Goal: Task Accomplishment & Management: Complete application form

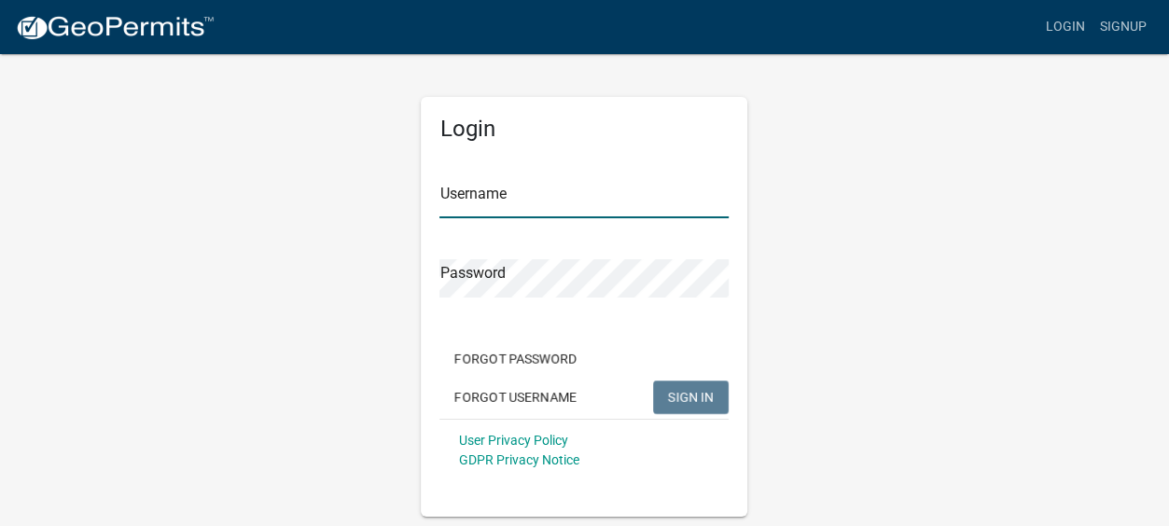
type input "Gobbler Ridge"
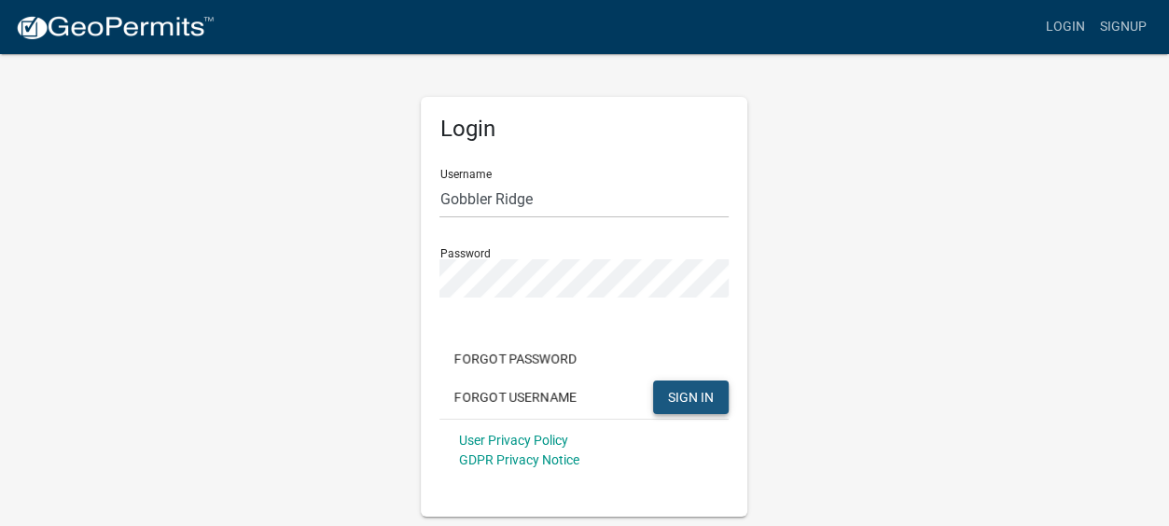
click at [684, 396] on span "SIGN IN" at bounding box center [691, 396] width 46 height 15
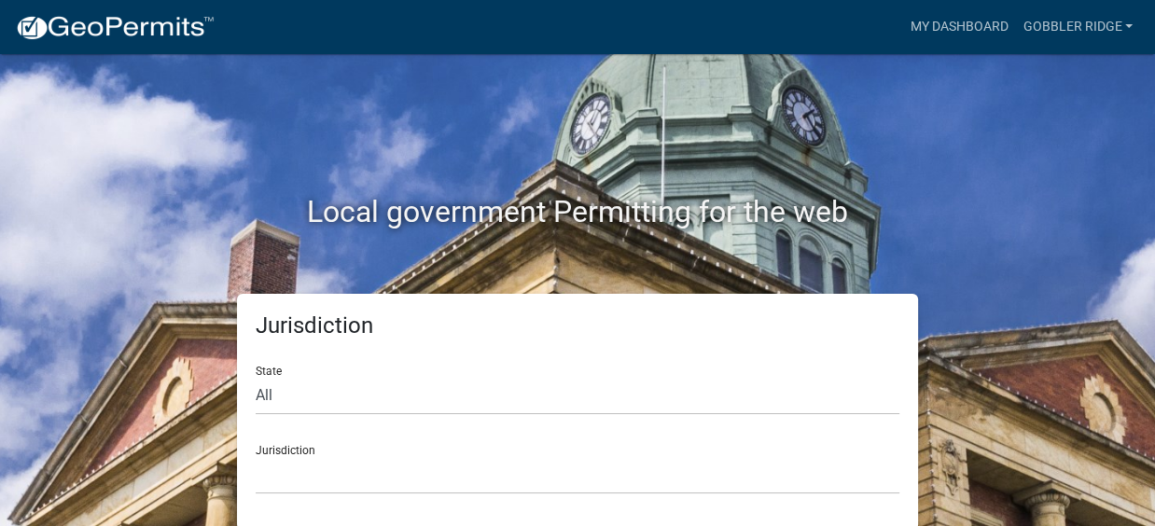
scroll to position [3, 0]
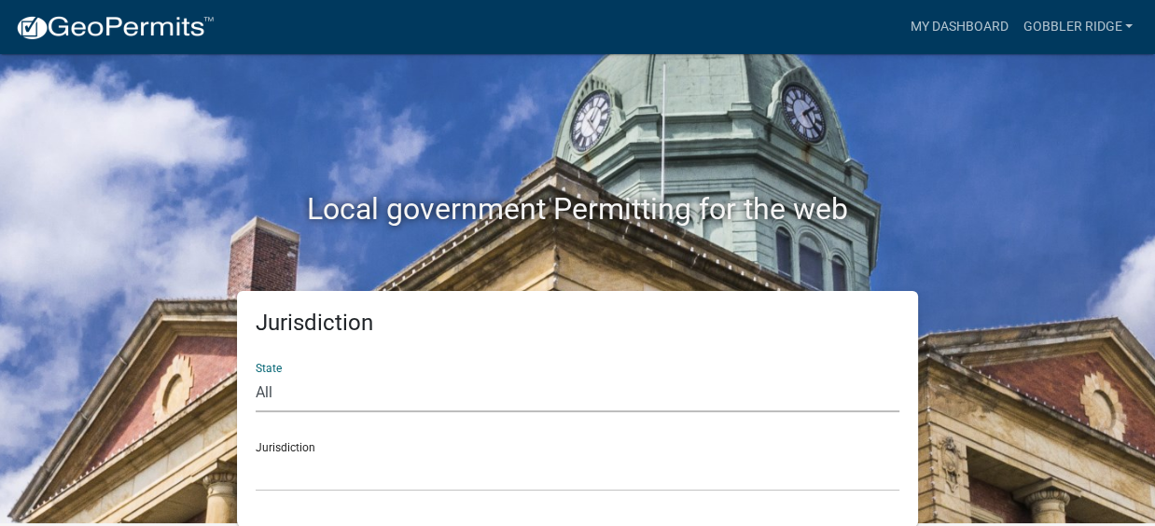
click at [259, 389] on select "All Colorado Georgia Indiana Iowa Kansas Minnesota Ohio South Carolina Wisconsin" at bounding box center [577, 393] width 643 height 38
select select "[US_STATE]"
click at [256, 374] on select "All Colorado Georgia Indiana Iowa Kansas Minnesota Ohio South Carolina Wisconsin" at bounding box center [577, 393] width 643 height 38
click at [1053, 23] on link "Gobbler Ridge" at bounding box center [1077, 26] width 125 height 35
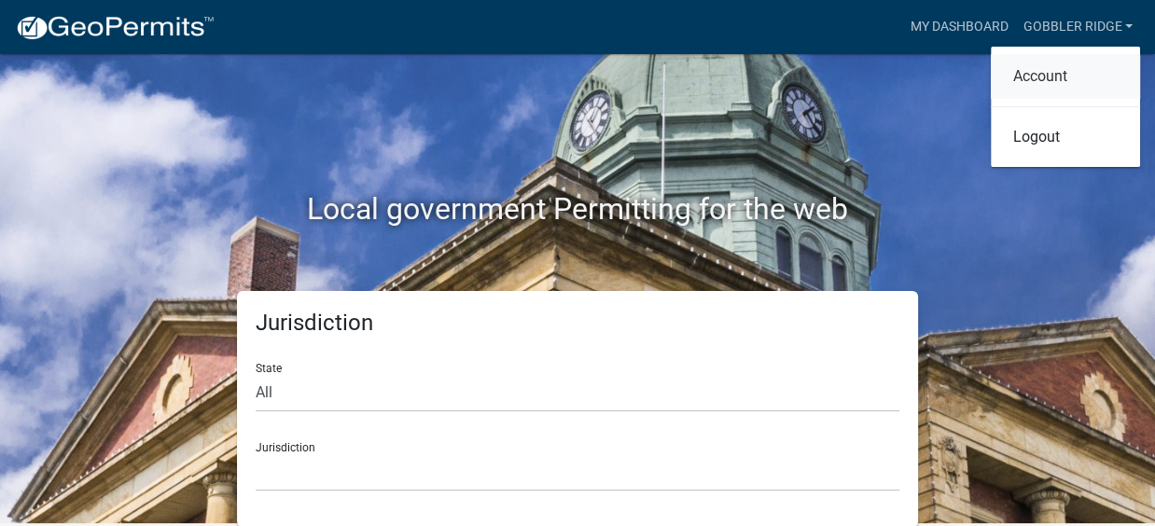
click at [1031, 73] on link "Account" at bounding box center [1064, 76] width 149 height 45
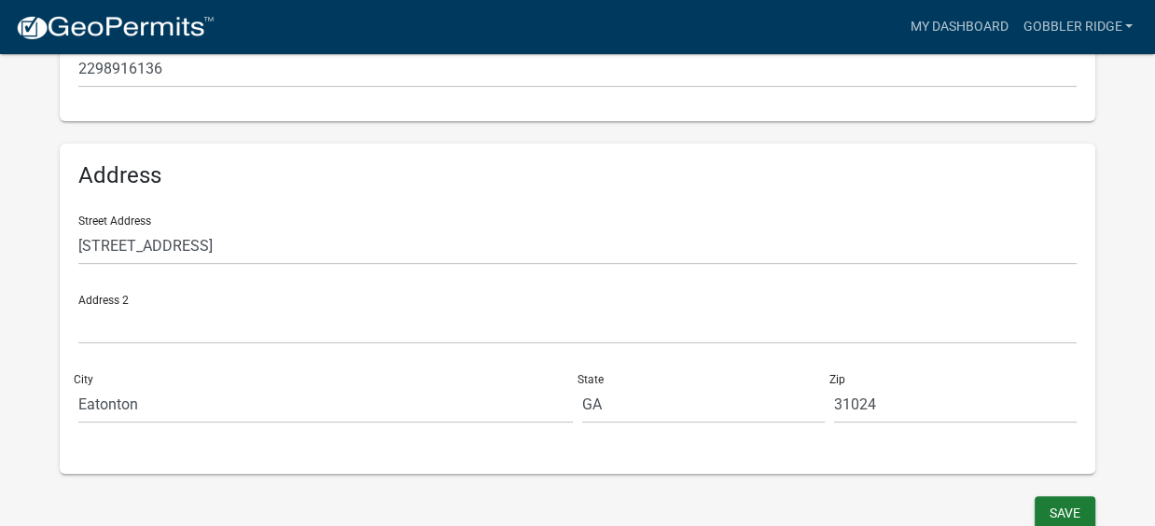
scroll to position [560, 0]
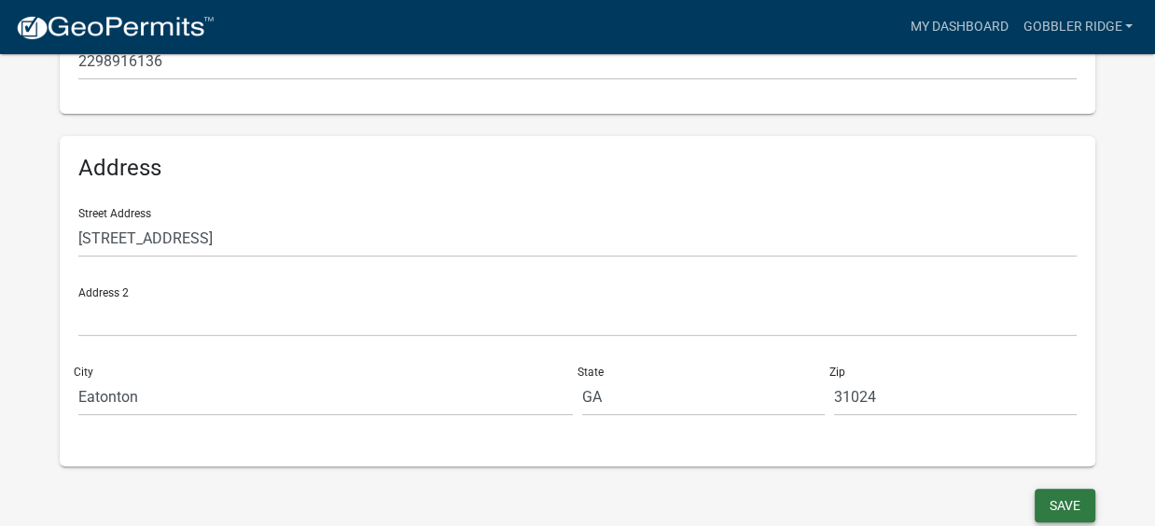
click at [1064, 500] on button "Save" at bounding box center [1064, 506] width 61 height 34
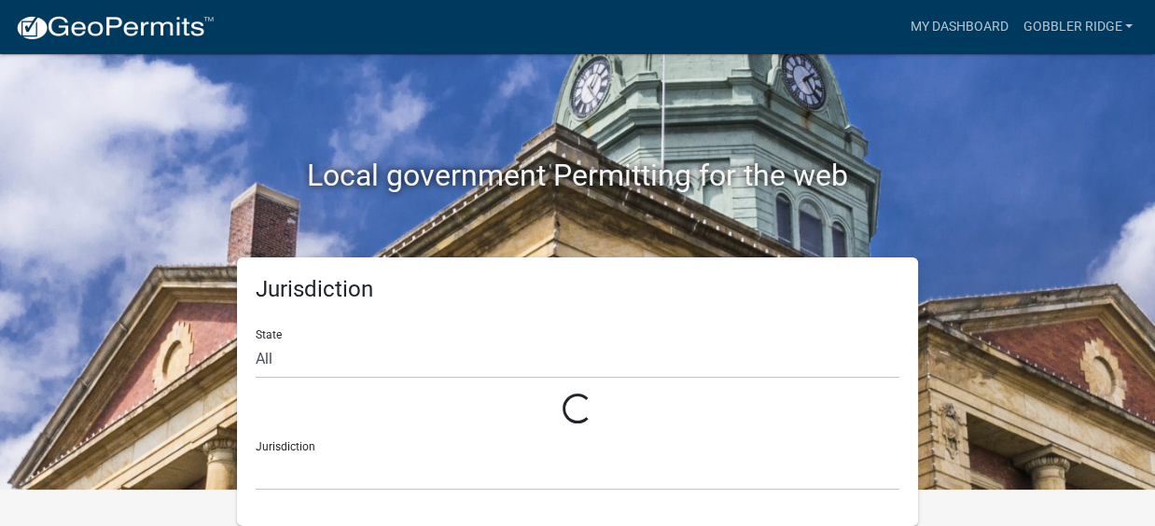
scroll to position [3, 0]
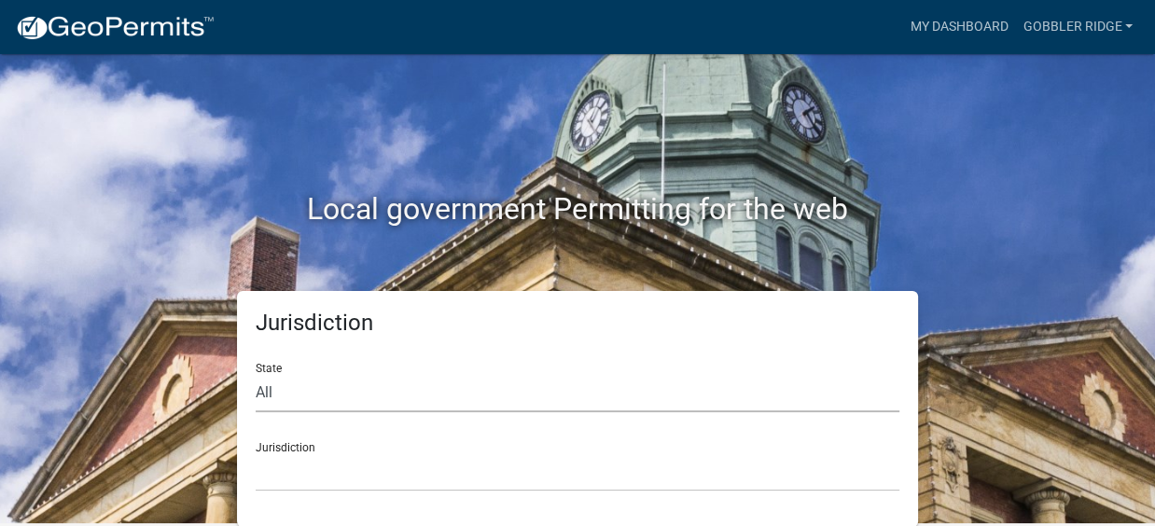
click at [272, 393] on select "All Colorado Georgia Indiana Iowa Kansas Minnesota Ohio South Carolina Wisconsin" at bounding box center [577, 393] width 643 height 38
select select "[US_STATE]"
click at [256, 374] on select "All Colorado Georgia Indiana Iowa Kansas Minnesota Ohio South Carolina Wisconsin" at bounding box center [577, 393] width 643 height 38
click at [269, 441] on div "Jurisdiction City of Bainbridge, Georgia Cook County, Georgia Crawford County, …" at bounding box center [577, 459] width 643 height 64
click at [272, 478] on select "City of Bainbridge, Georgia Cook County, Georgia Crawford County, Georgia Gilme…" at bounding box center [577, 472] width 643 height 38
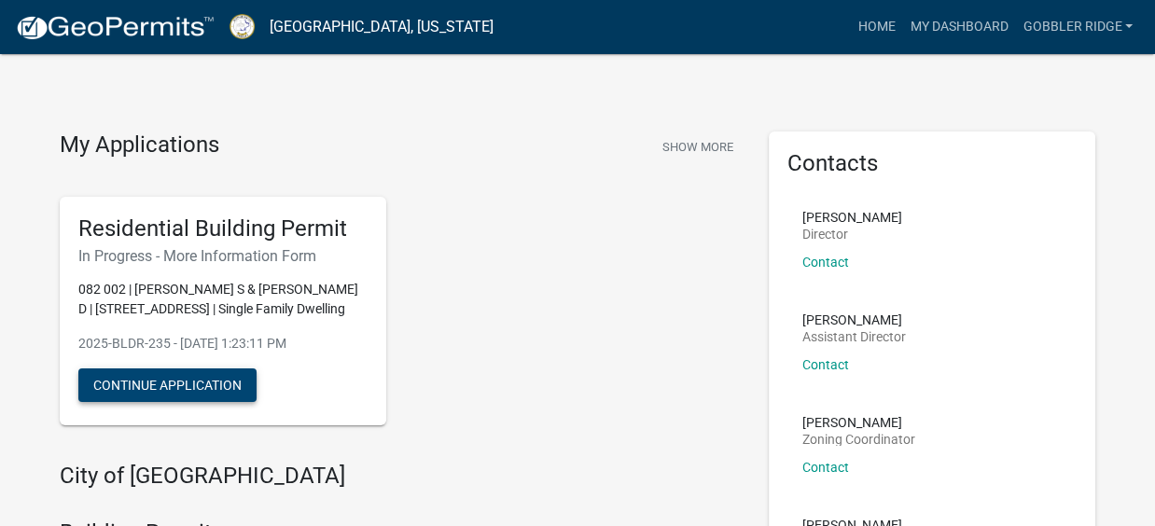
click at [185, 387] on button "Continue Application" at bounding box center [167, 385] width 178 height 34
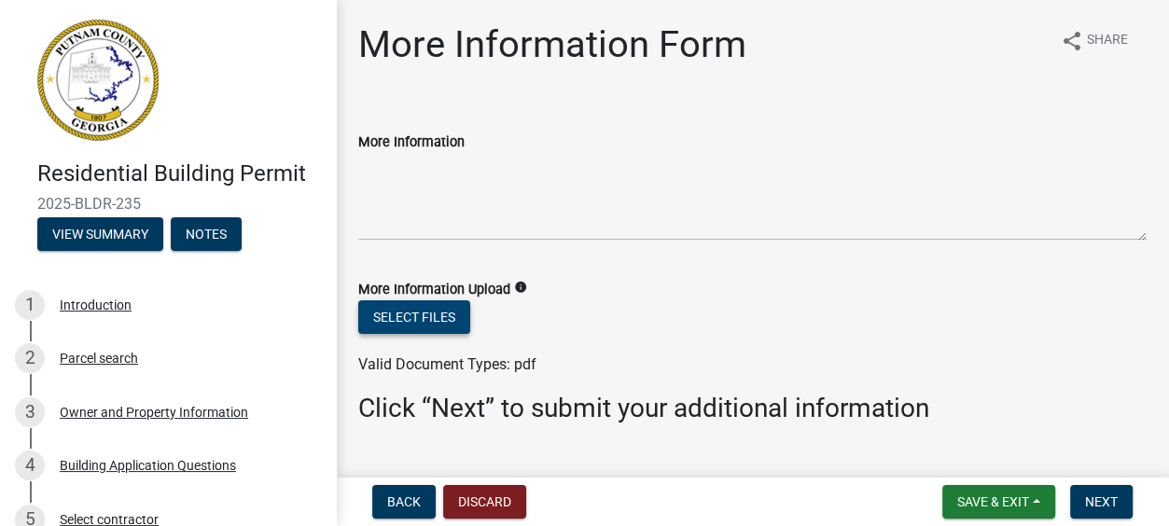
click at [403, 311] on button "Select files" at bounding box center [414, 317] width 112 height 34
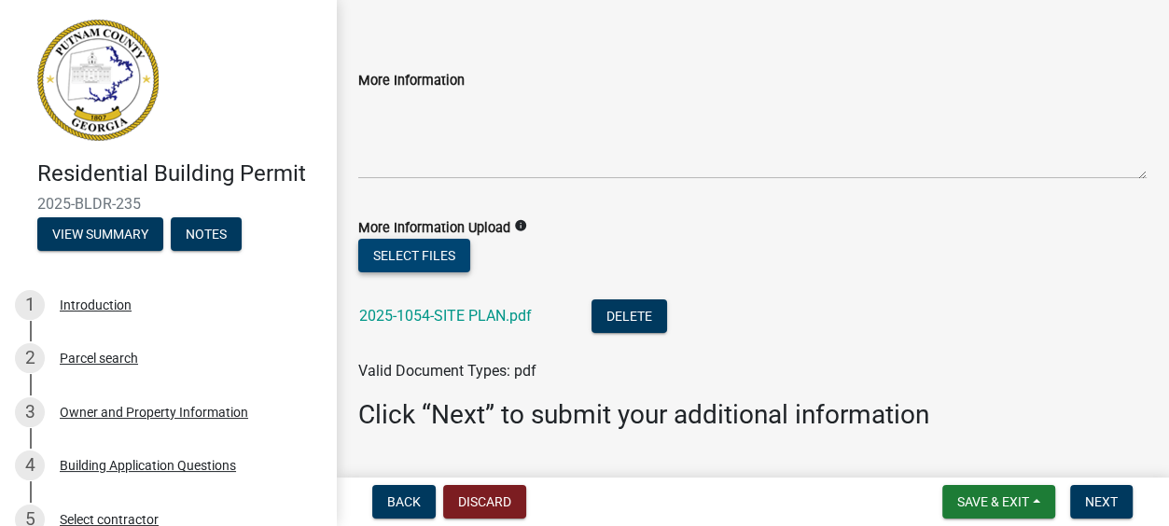
scroll to position [66, 0]
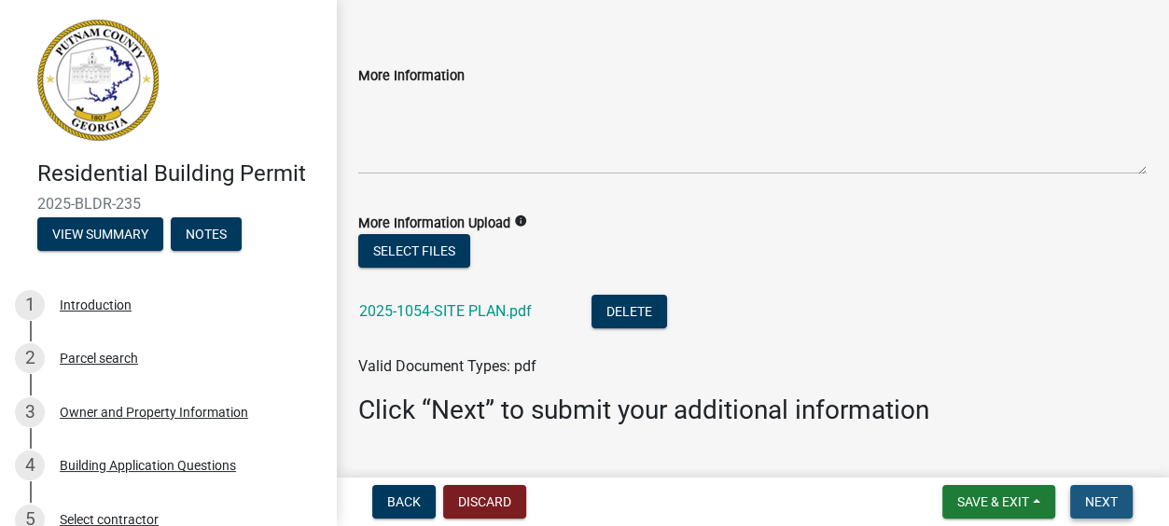
click at [1100, 501] on span "Next" at bounding box center [1101, 501] width 33 height 15
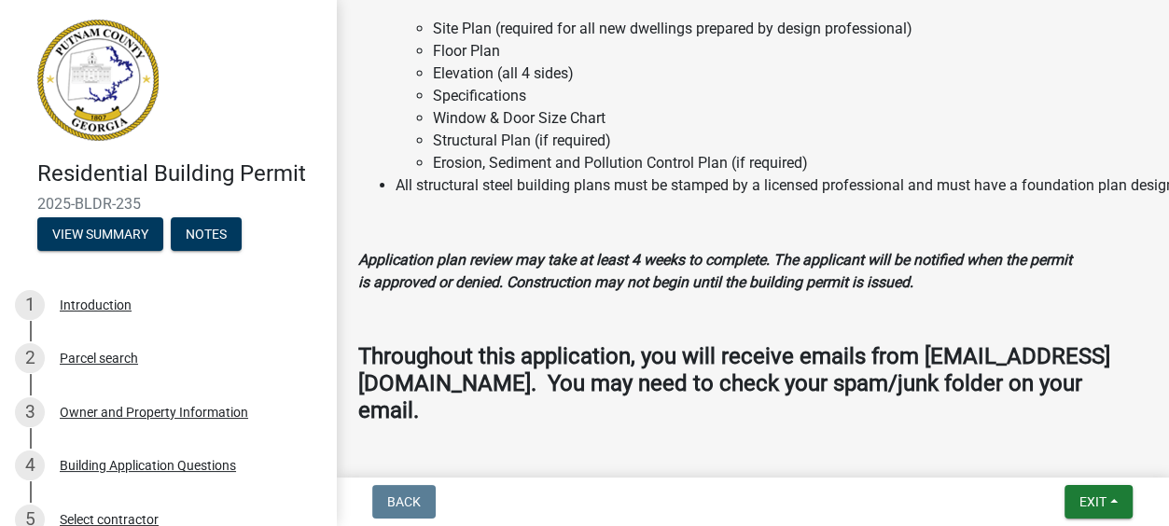
scroll to position [2248, 0]
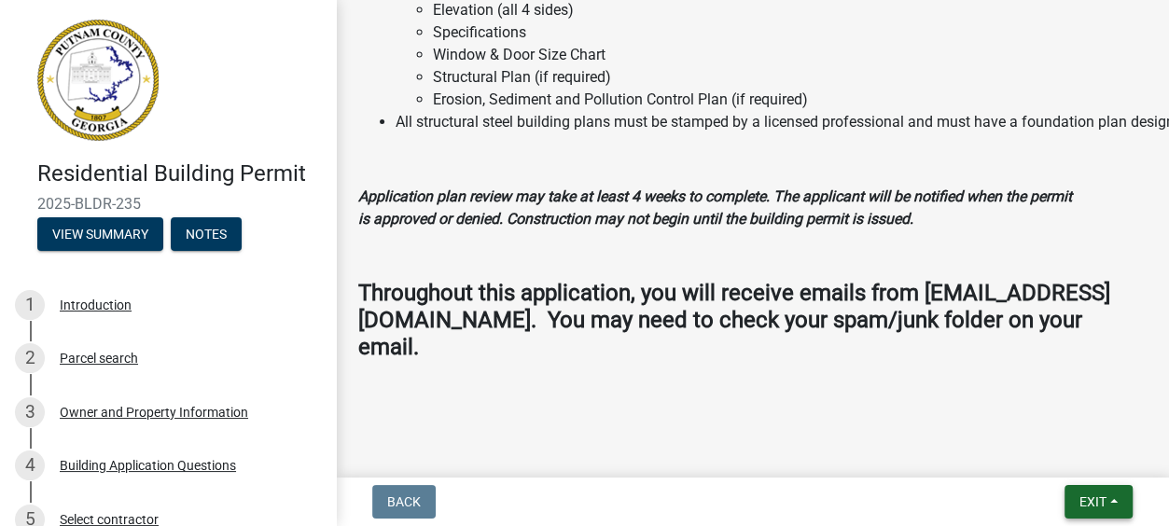
click at [1099, 496] on span "Exit" at bounding box center [1092, 501] width 27 height 15
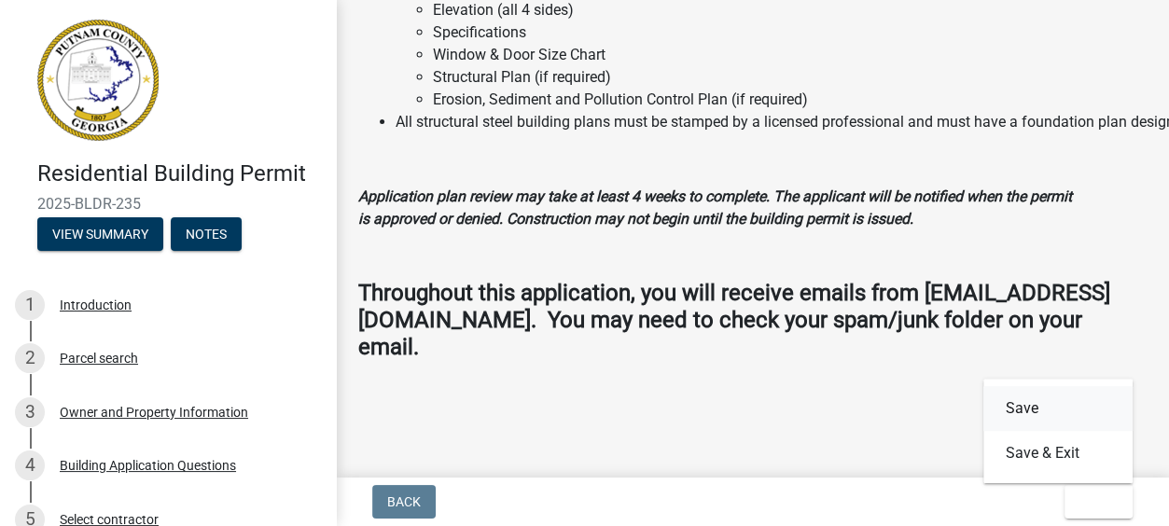
click at [1023, 405] on button "Save" at bounding box center [1057, 408] width 149 height 45
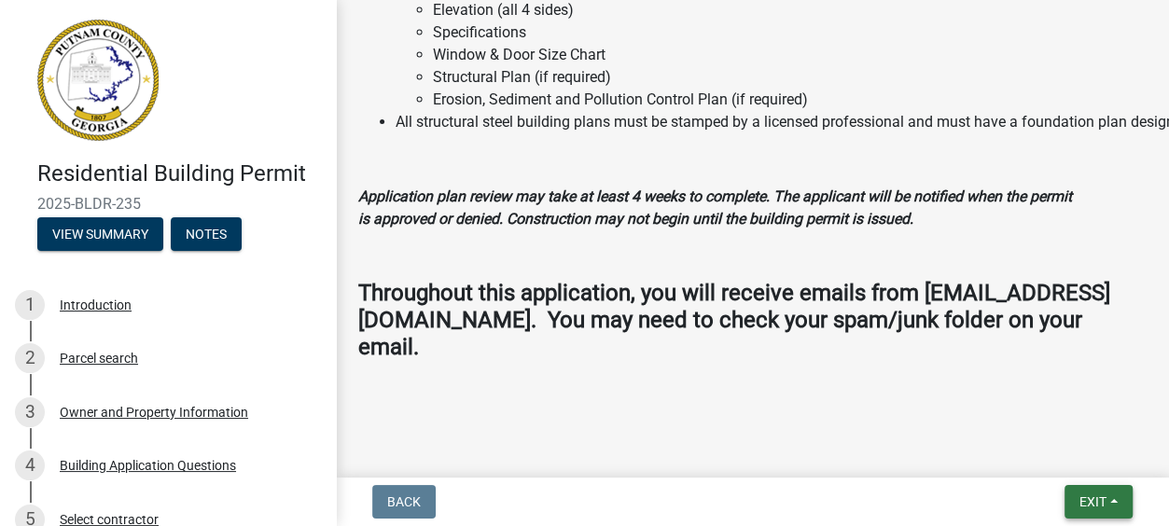
click at [1099, 502] on span "Exit" at bounding box center [1092, 501] width 27 height 15
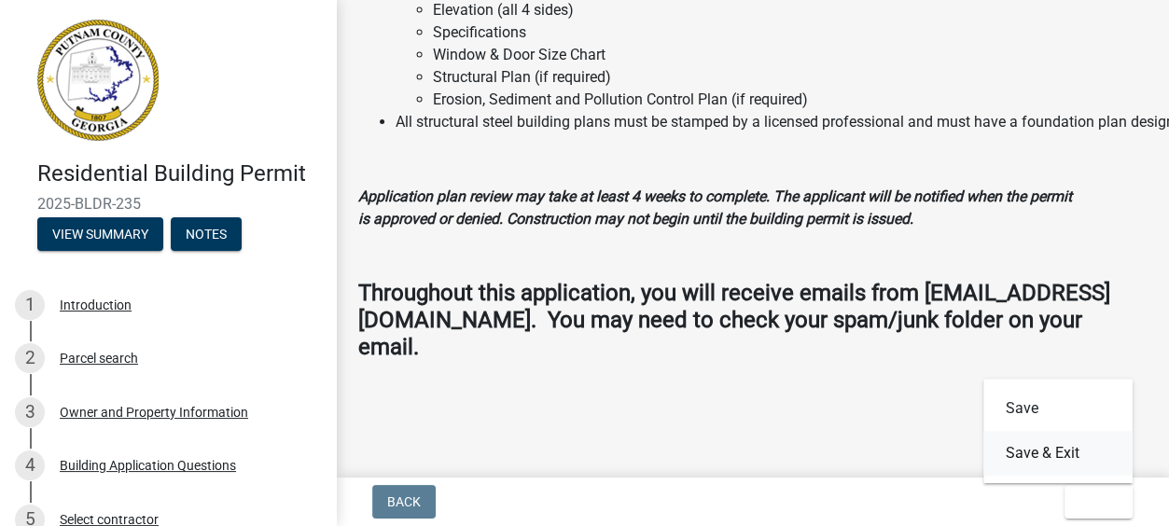
click at [1025, 455] on button "Save & Exit" at bounding box center [1057, 453] width 149 height 45
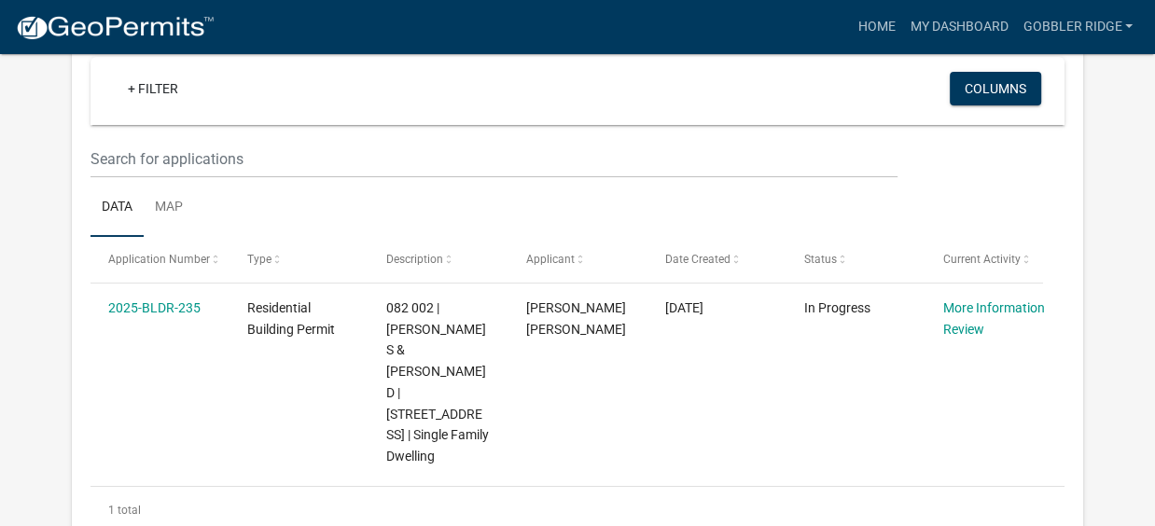
scroll to position [194, 0]
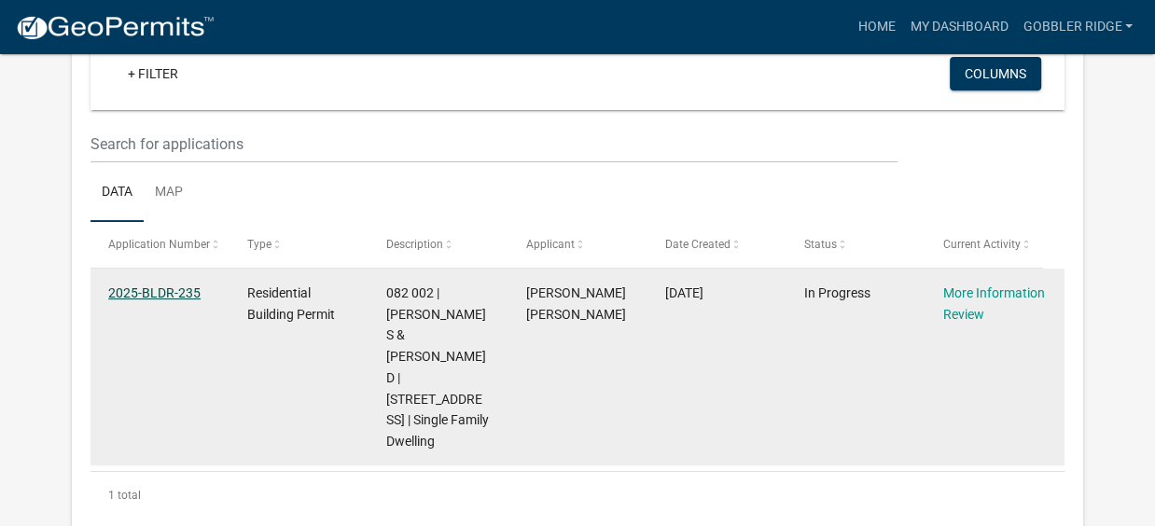
click at [142, 289] on link "2025-BLDR-235" at bounding box center [154, 292] width 92 height 15
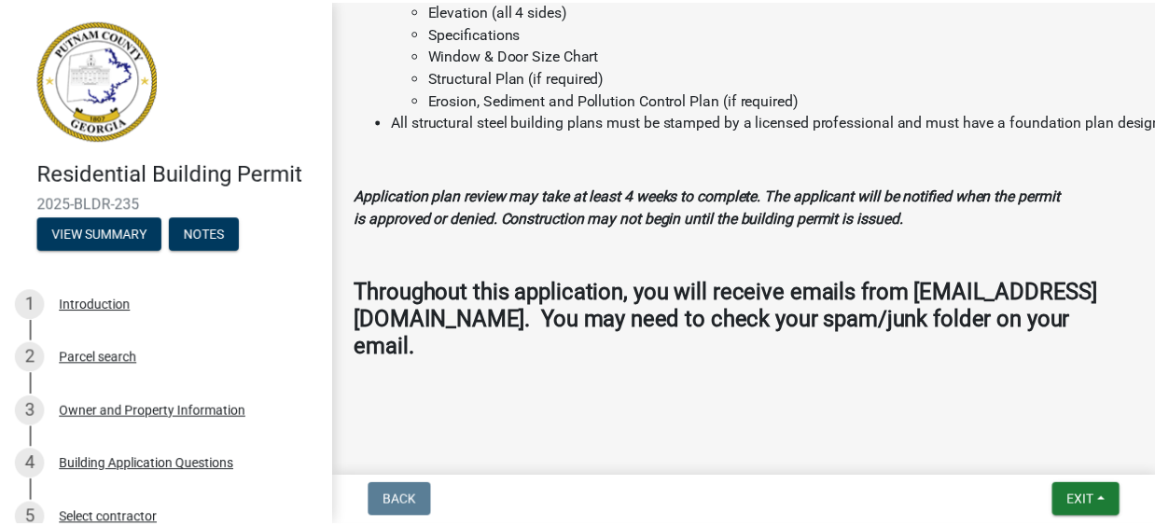
scroll to position [2248, 0]
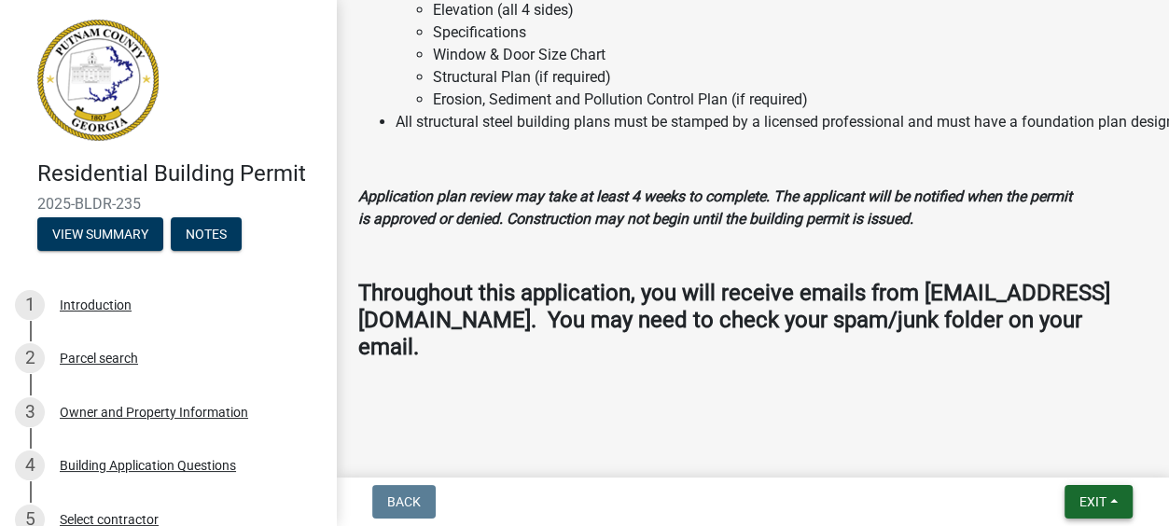
click at [1093, 500] on span "Exit" at bounding box center [1092, 501] width 27 height 15
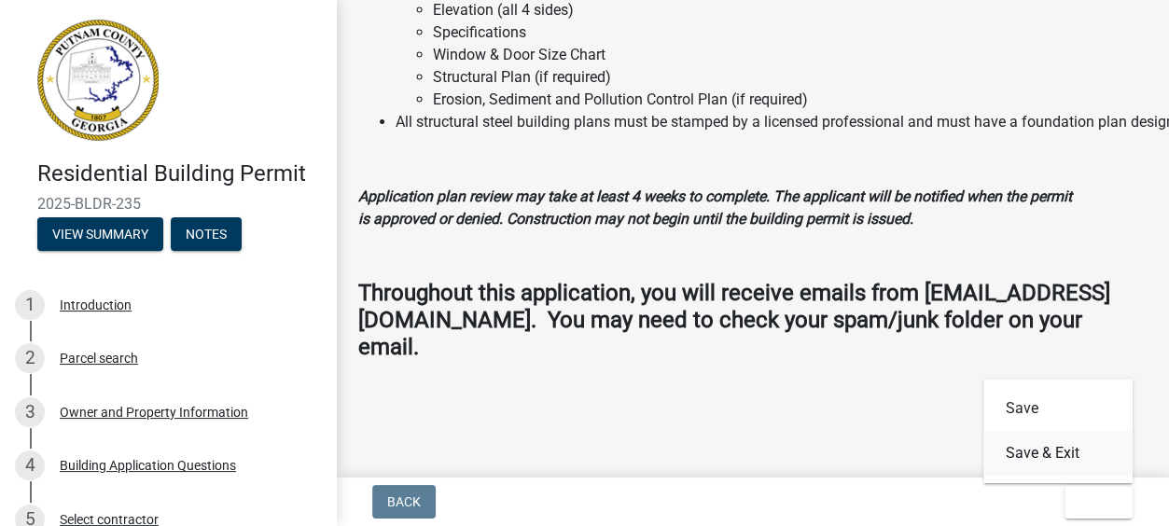
click at [1033, 446] on button "Save & Exit" at bounding box center [1057, 453] width 149 height 45
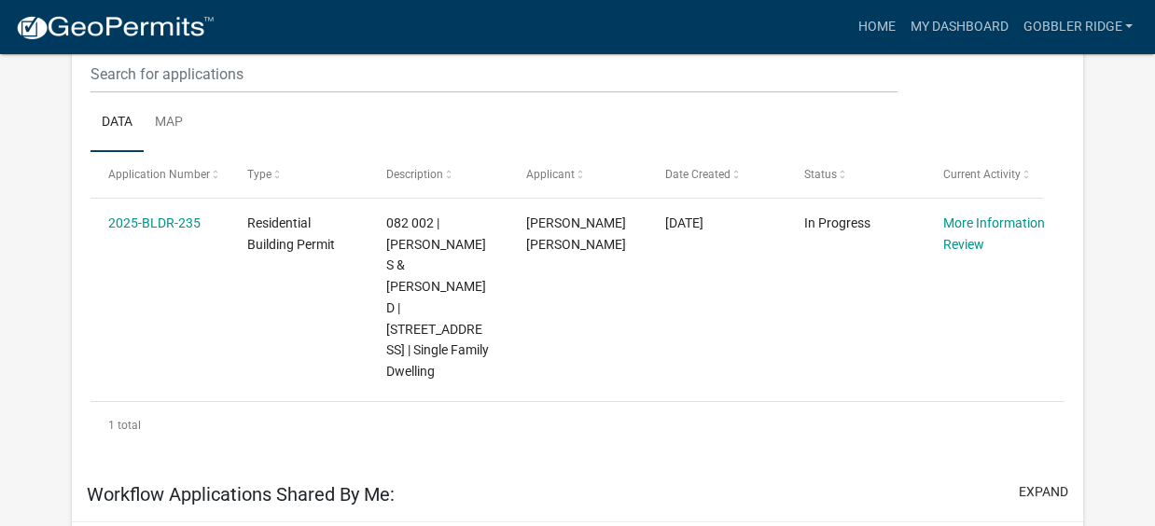
scroll to position [264, 0]
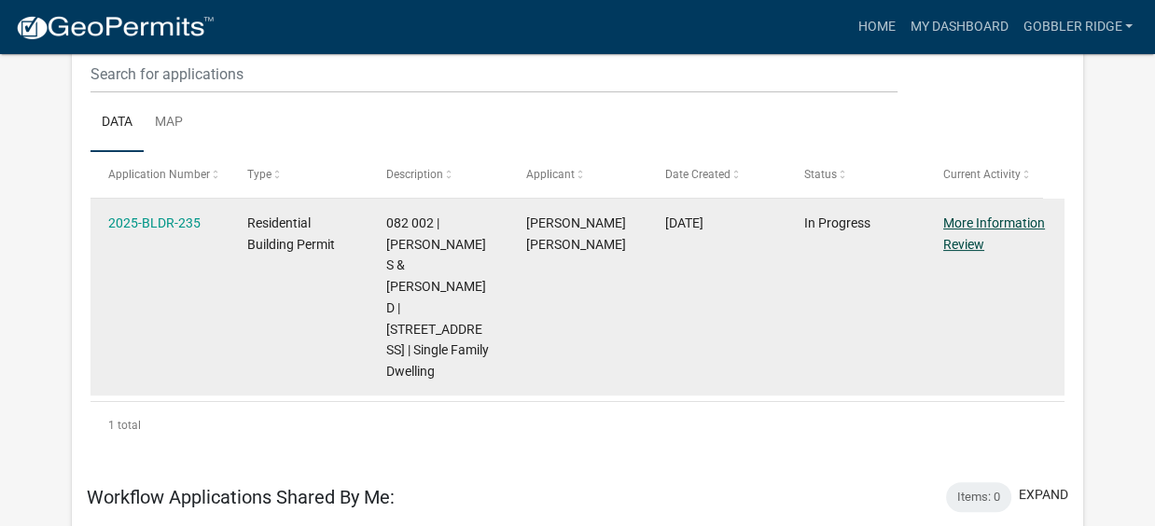
click at [974, 222] on link "More Information Review" at bounding box center [994, 233] width 102 height 36
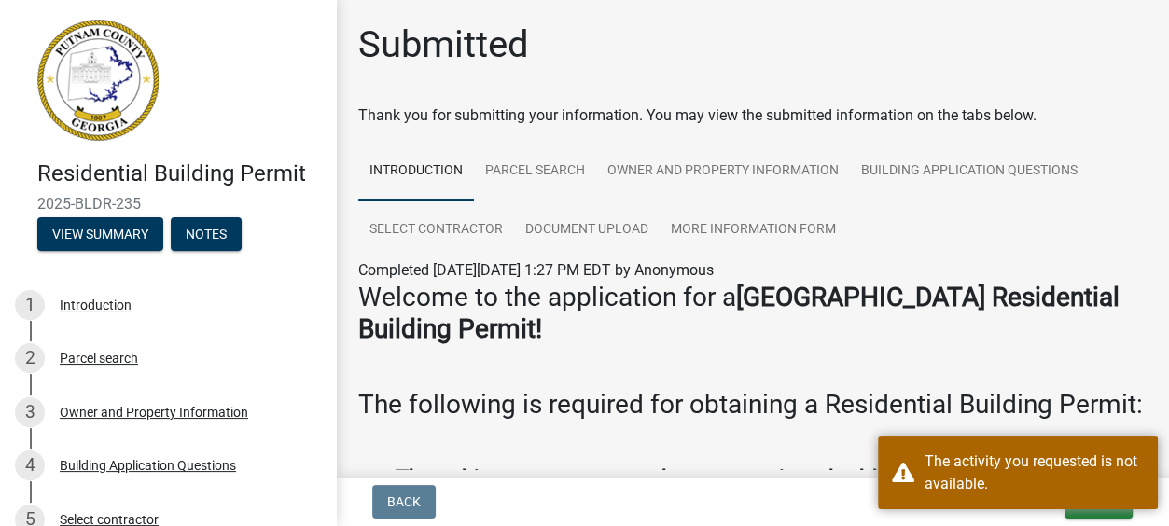
click at [1110, 319] on h3 "Welcome to the application for a Putnam County Residential Building Permit!" at bounding box center [752, 313] width 788 height 62
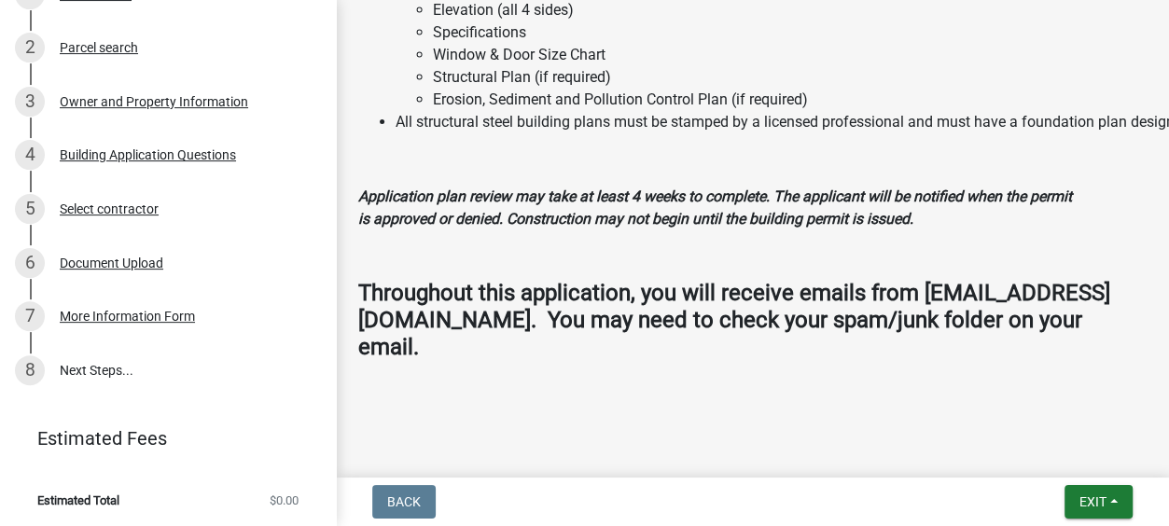
scroll to position [312, 0]
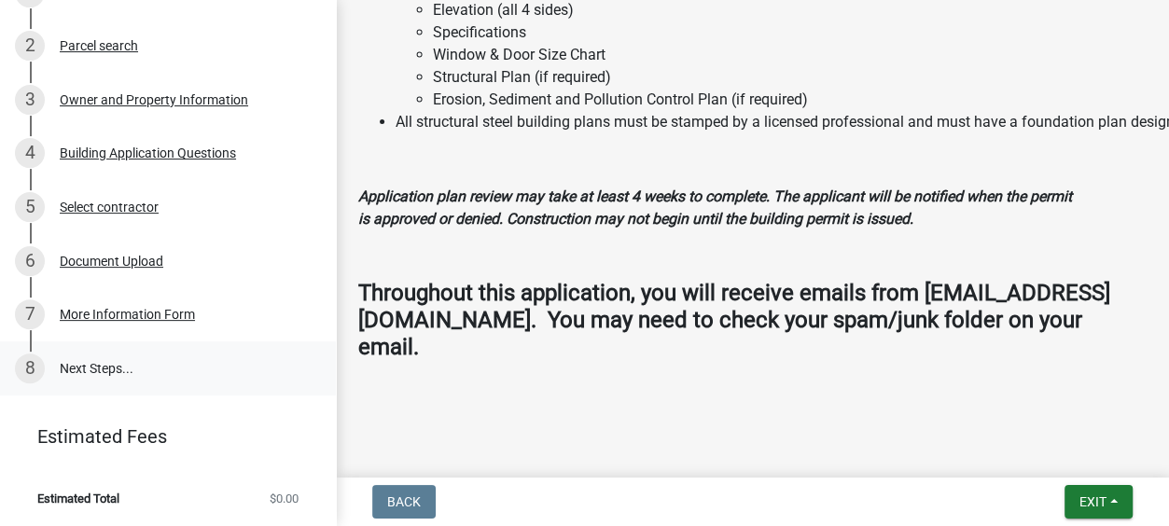
click at [86, 366] on link "8 Next Steps..." at bounding box center [168, 368] width 336 height 54
click at [113, 310] on div "More Information Form" at bounding box center [127, 314] width 135 height 13
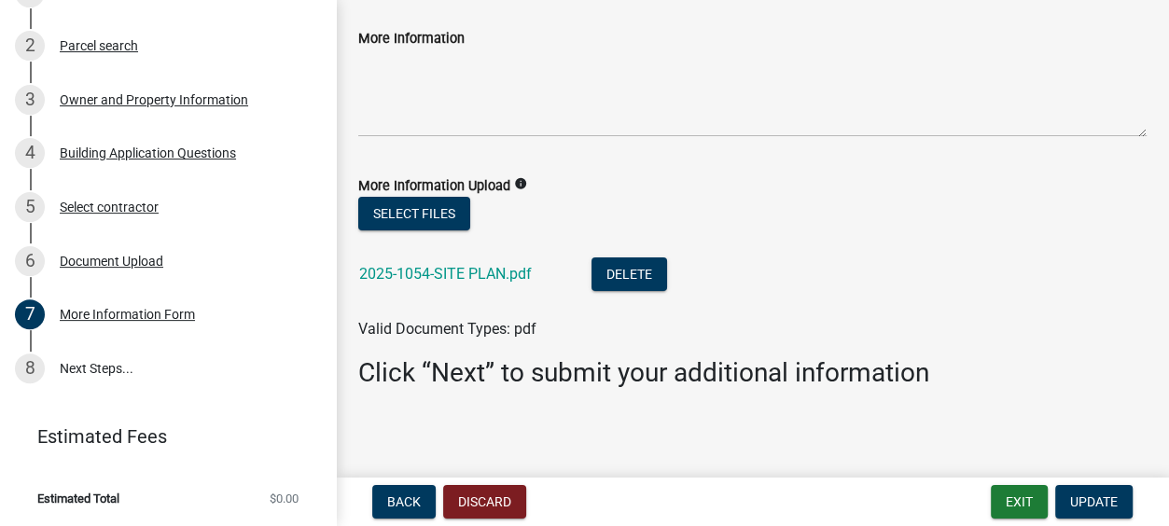
scroll to position [109, 0]
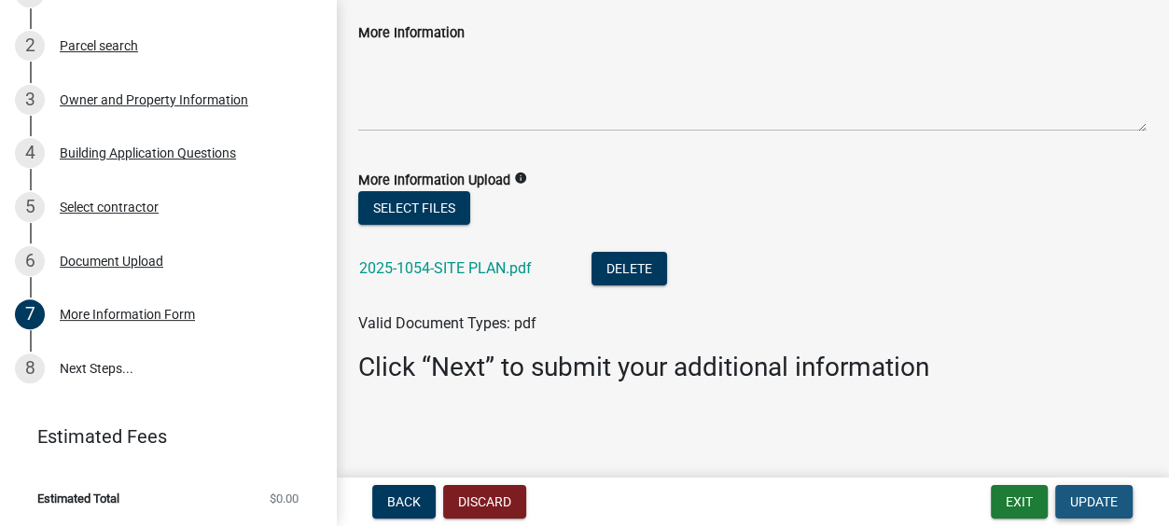
click at [1092, 497] on span "Update" at bounding box center [1094, 501] width 48 height 15
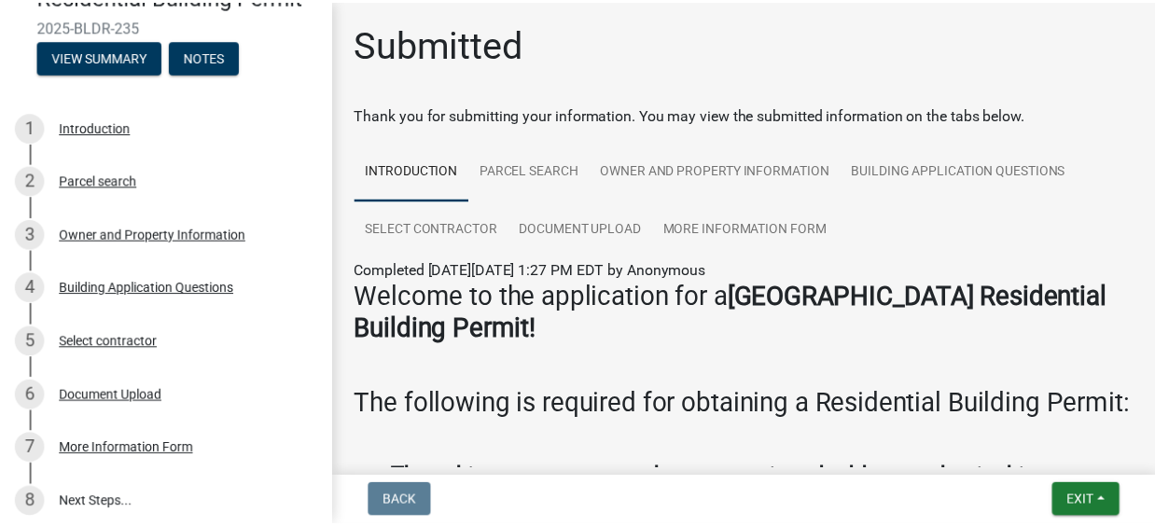
scroll to position [312, 0]
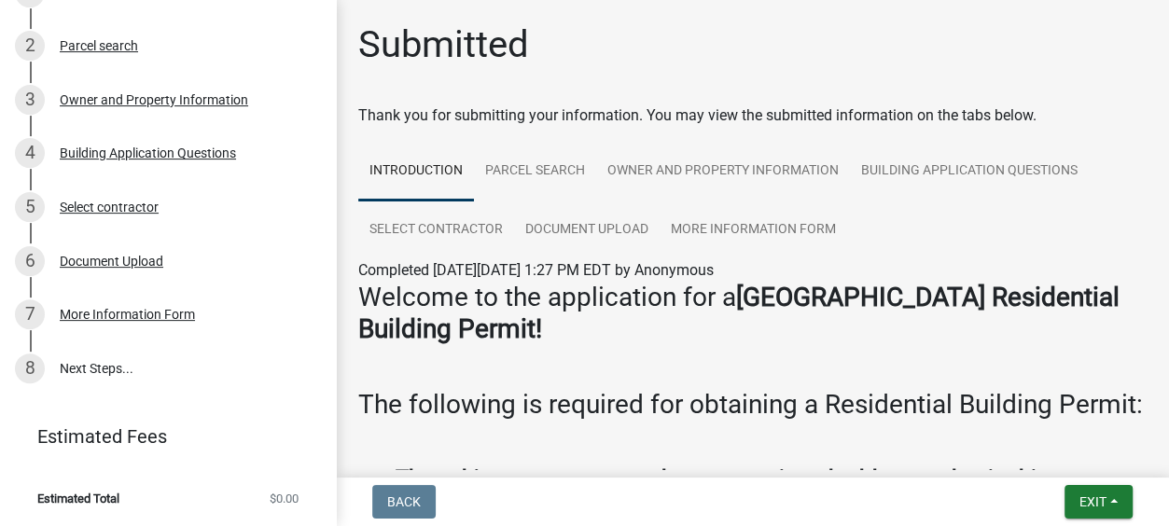
drag, startPoint x: 324, startPoint y: 354, endPoint x: 980, endPoint y: 52, distance: 722.7
click at [980, 52] on div "Submitted" at bounding box center [752, 52] width 788 height 60
click at [102, 366] on link "8 Next Steps..." at bounding box center [168, 368] width 336 height 54
click at [62, 369] on link "8 Next Steps..." at bounding box center [168, 368] width 336 height 54
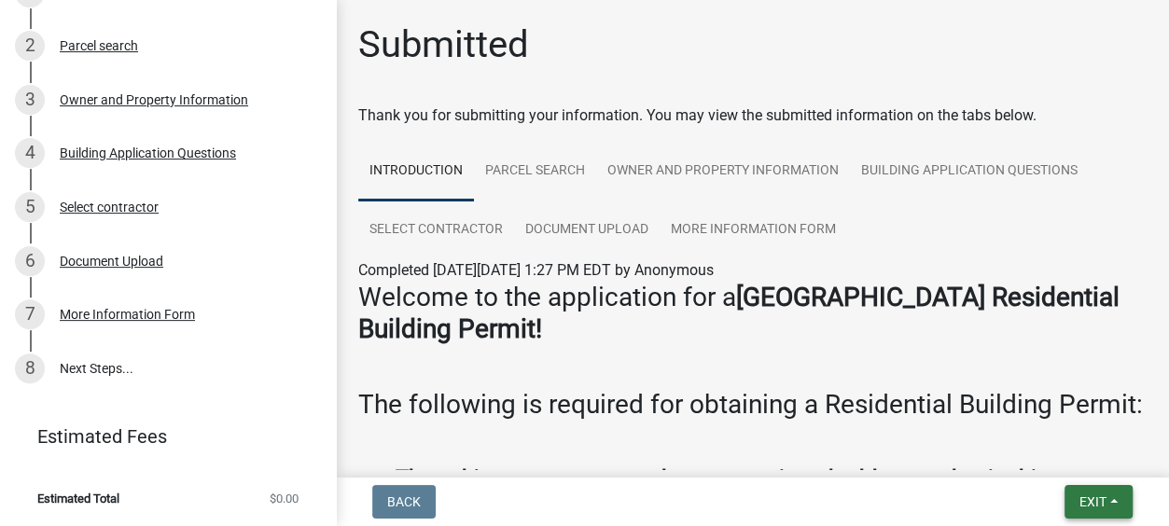
click at [1101, 494] on span "Exit" at bounding box center [1092, 501] width 27 height 15
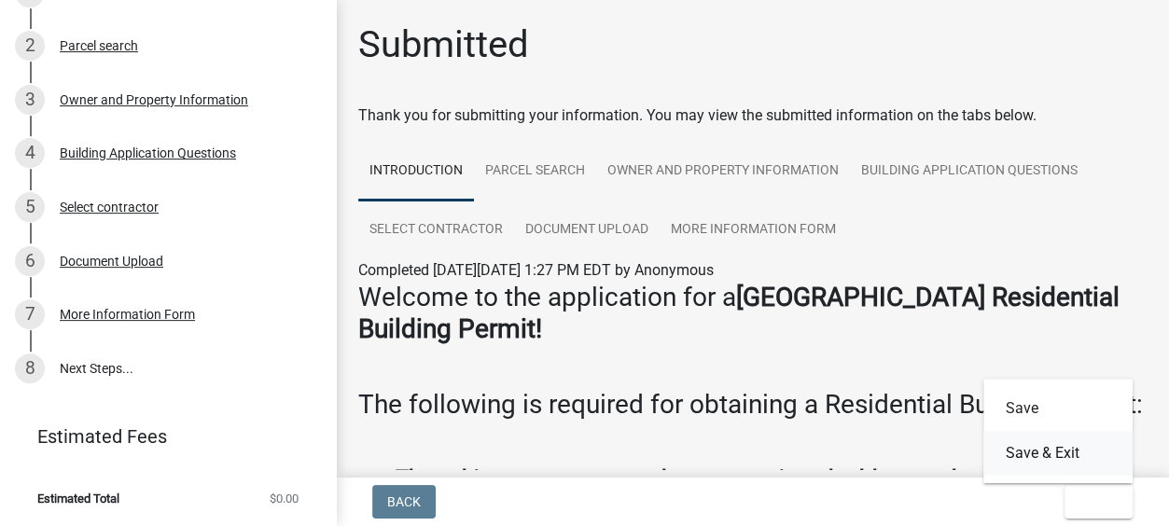
click at [1033, 456] on button "Save & Exit" at bounding box center [1057, 453] width 149 height 45
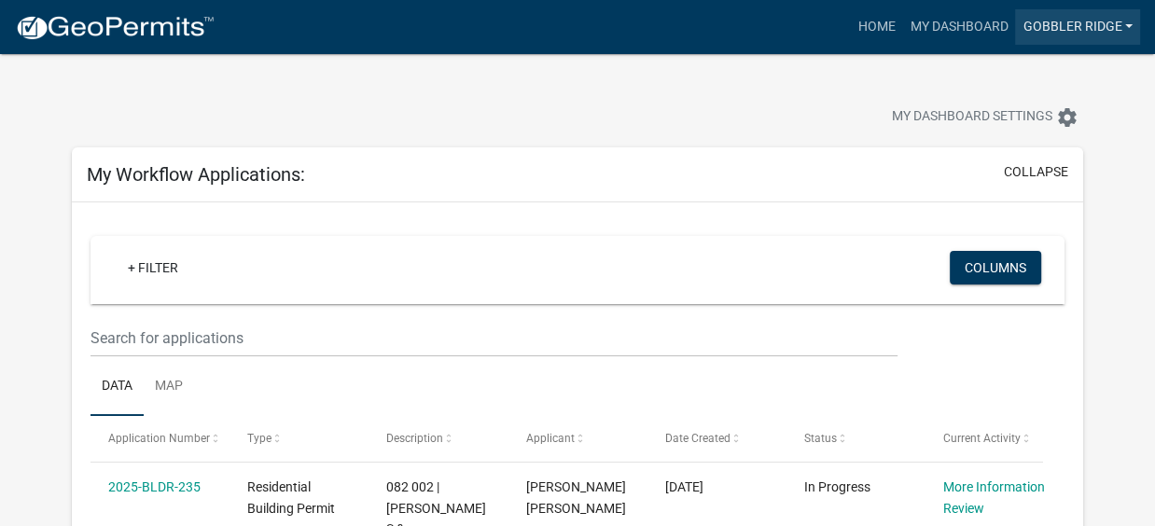
click at [1059, 27] on link "Gobbler Ridge" at bounding box center [1077, 26] width 125 height 35
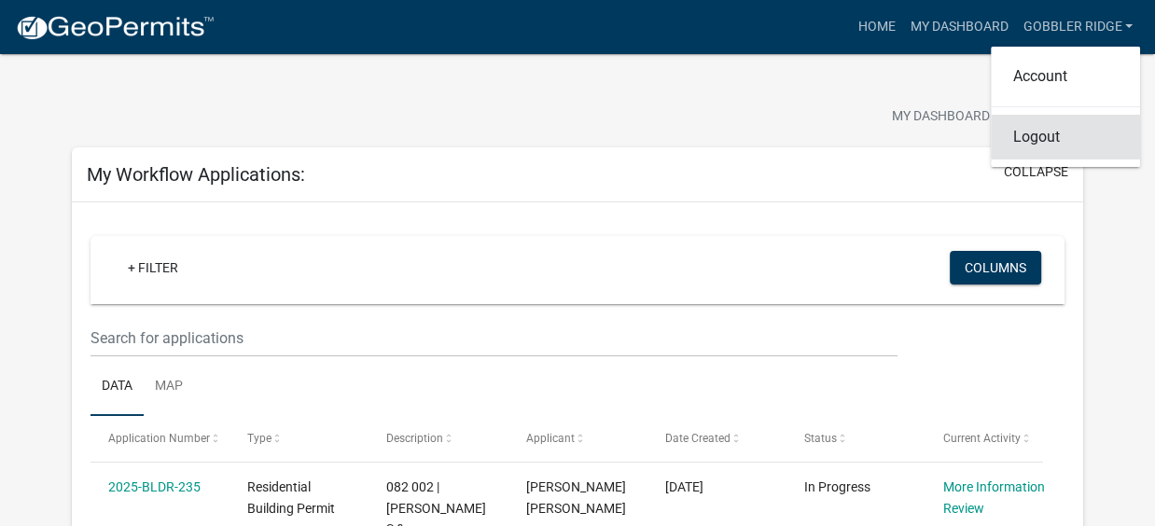
click at [1024, 142] on link "Logout" at bounding box center [1064, 137] width 149 height 45
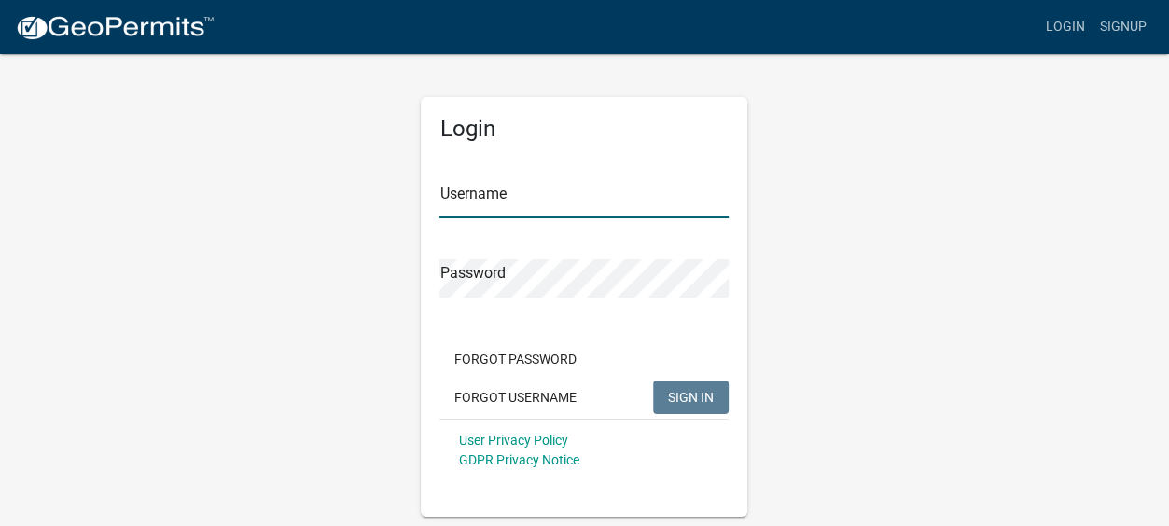
type input "Gobbler Ridge"
click at [694, 389] on span "SIGN IN" at bounding box center [691, 396] width 46 height 15
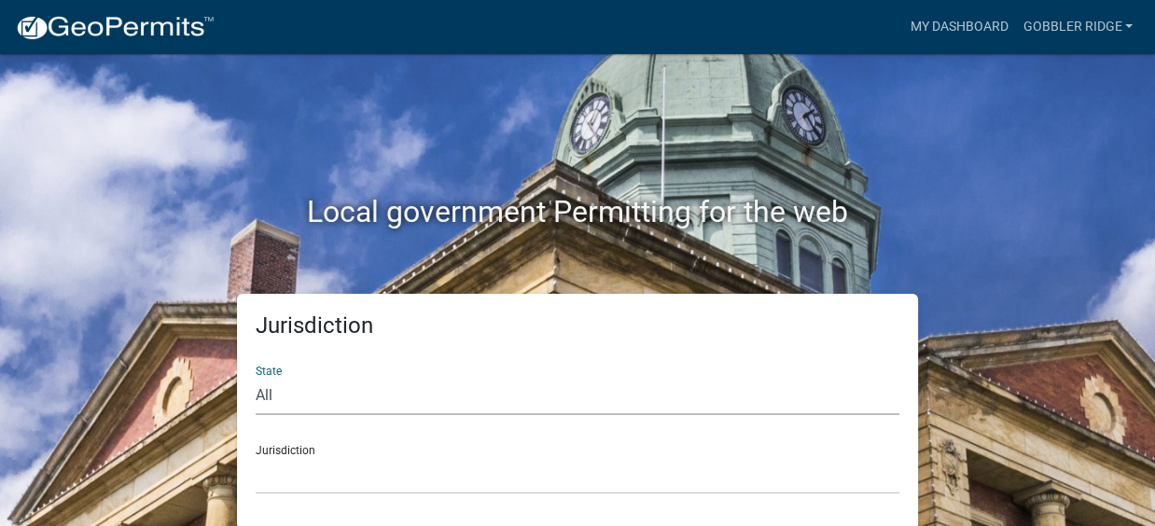
click at [272, 392] on select "All Colorado Georgia Indiana Iowa Kansas Minnesota Ohio South Carolina Wisconsin" at bounding box center [577, 396] width 643 height 38
select select "[US_STATE]"
click at [256, 377] on select "All Colorado Georgia Indiana Iowa Kansas Minnesota Ohio South Carolina Wisconsin" at bounding box center [577, 396] width 643 height 38
click at [272, 449] on div "Jurisdiction City of Bainbridge, Georgia Cook County, Georgia Crawford County, …" at bounding box center [577, 462] width 643 height 64
click at [274, 441] on div "Jurisdiction City of Bainbridge, Georgia Cook County, Georgia Crawford County, …" at bounding box center [577, 462] width 643 height 64
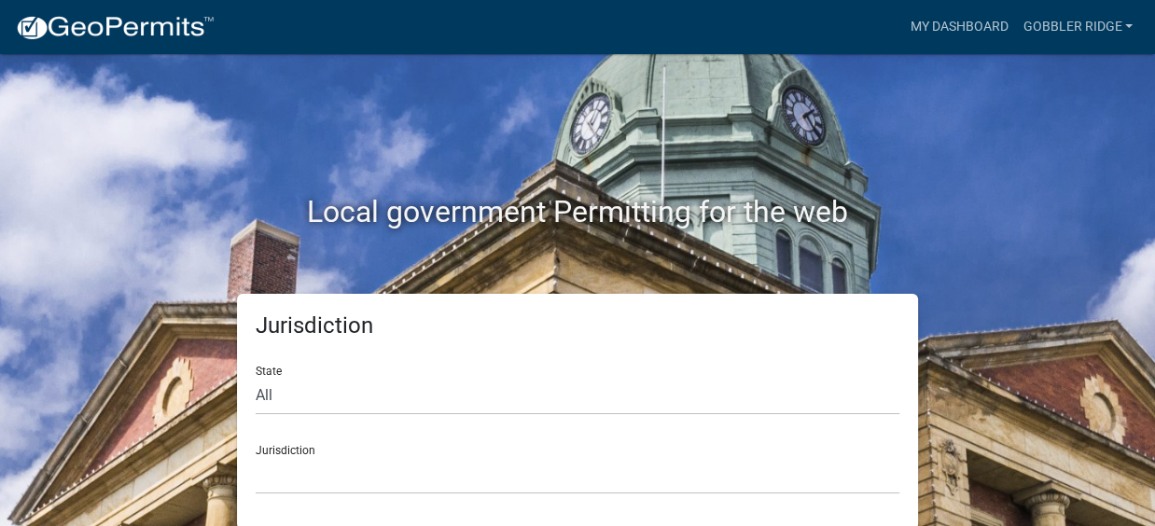
scroll to position [3, 0]
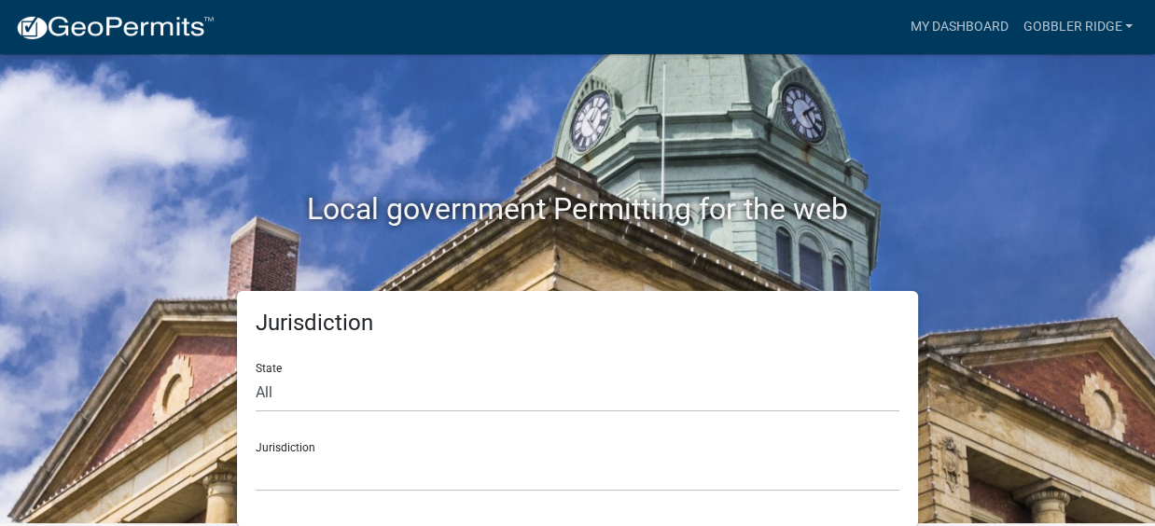
click at [265, 430] on div "Jurisdiction City of Bainbridge, Georgia Cook County, Georgia Crawford County, …" at bounding box center [577, 459] width 643 height 64
click at [264, 446] on div "Jurisdiction City of Bainbridge, Georgia Cook County, Georgia Crawford County, …" at bounding box center [577, 459] width 643 height 64
click at [1058, 23] on link "Gobbler Ridge" at bounding box center [1077, 26] width 125 height 35
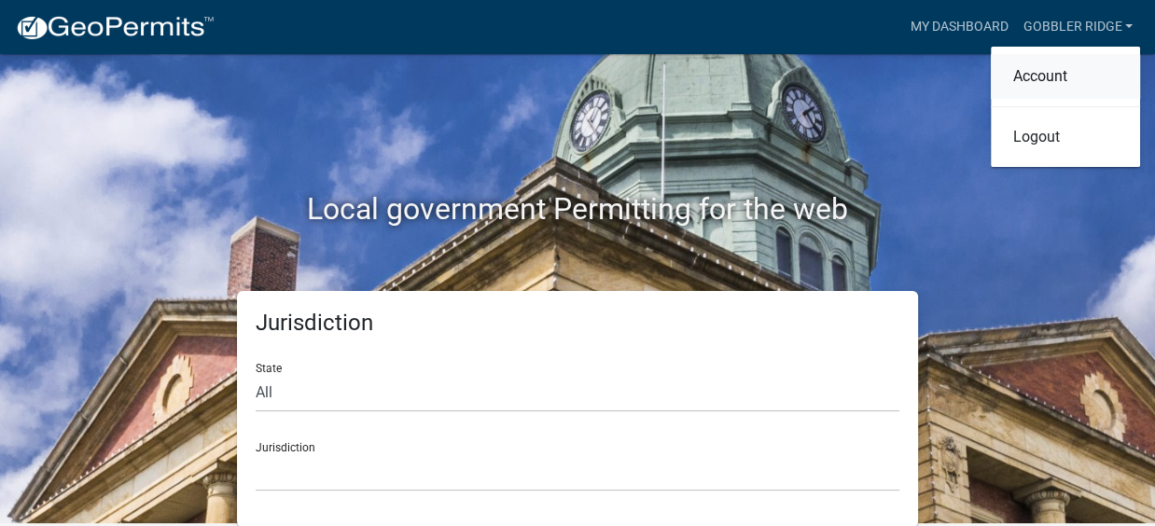
click at [1045, 73] on link "Account" at bounding box center [1064, 76] width 149 height 45
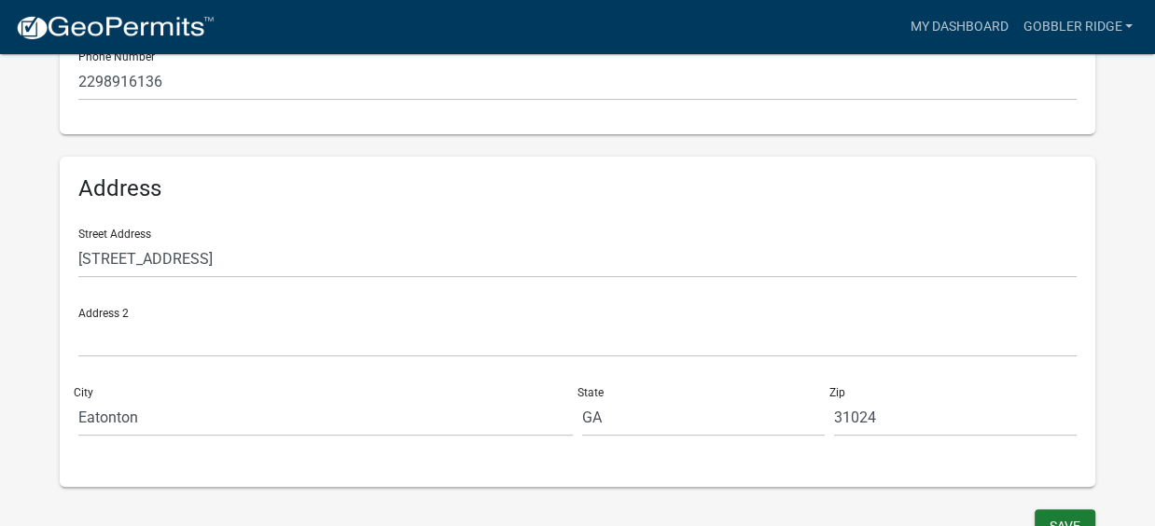
scroll to position [560, 0]
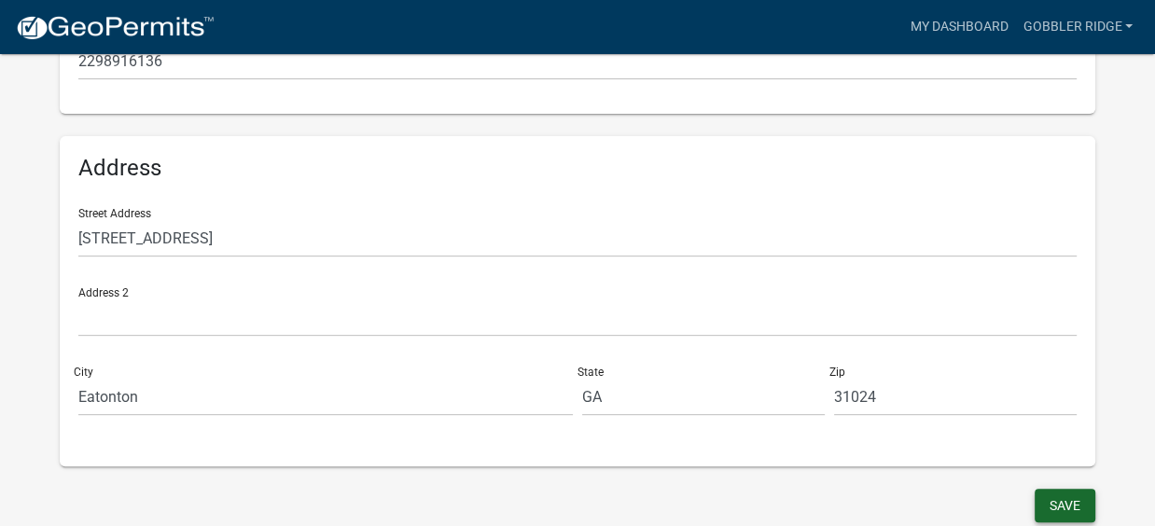
click at [1045, 493] on button "Save" at bounding box center [1064, 506] width 61 height 34
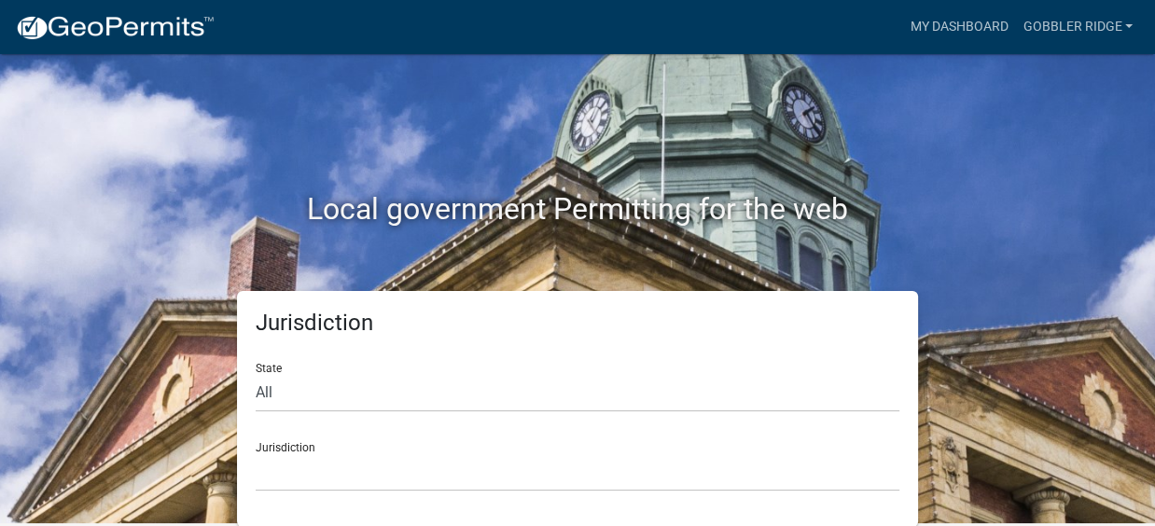
click at [253, 390] on div "Jurisdiction State All Colorado Georgia Indiana Iowa Kansas Minnesota Ohio Sout…" at bounding box center [577, 409] width 681 height 236
click at [279, 392] on select "All Colorado Georgia Indiana Iowa Kansas Minnesota Ohio South Carolina Wisconsin" at bounding box center [577, 393] width 643 height 38
select select "[US_STATE]"
click at [256, 374] on select "All Colorado Georgia Indiana Iowa Kansas Minnesota Ohio South Carolina Wisconsin" at bounding box center [577, 393] width 643 height 38
click at [317, 450] on div "Jurisdiction City of Bainbridge, Georgia Cook County, Georgia Crawford County, …" at bounding box center [577, 459] width 643 height 64
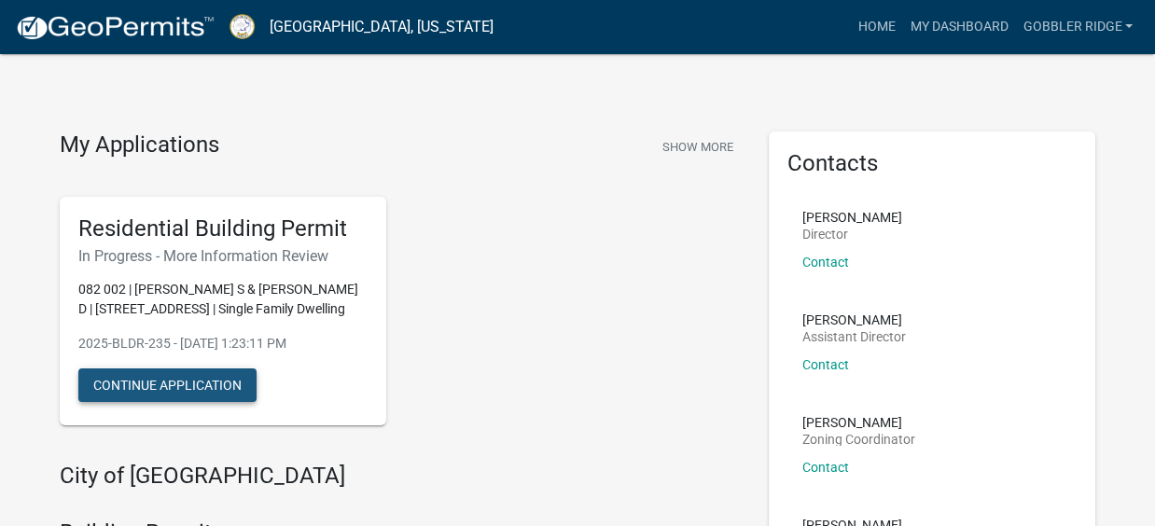
click at [159, 387] on button "Continue Application" at bounding box center [167, 385] width 178 height 34
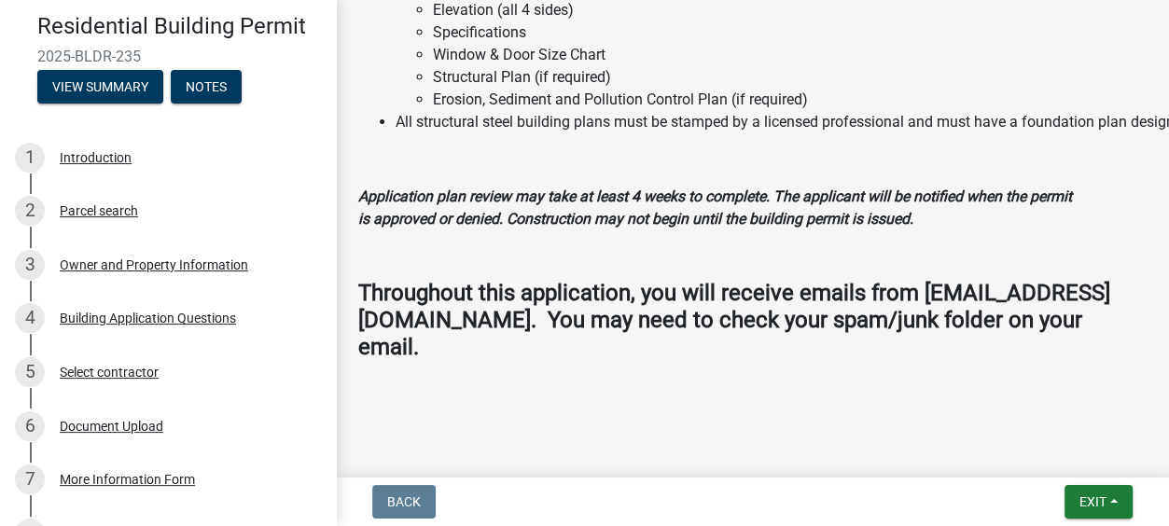
scroll to position [148, 0]
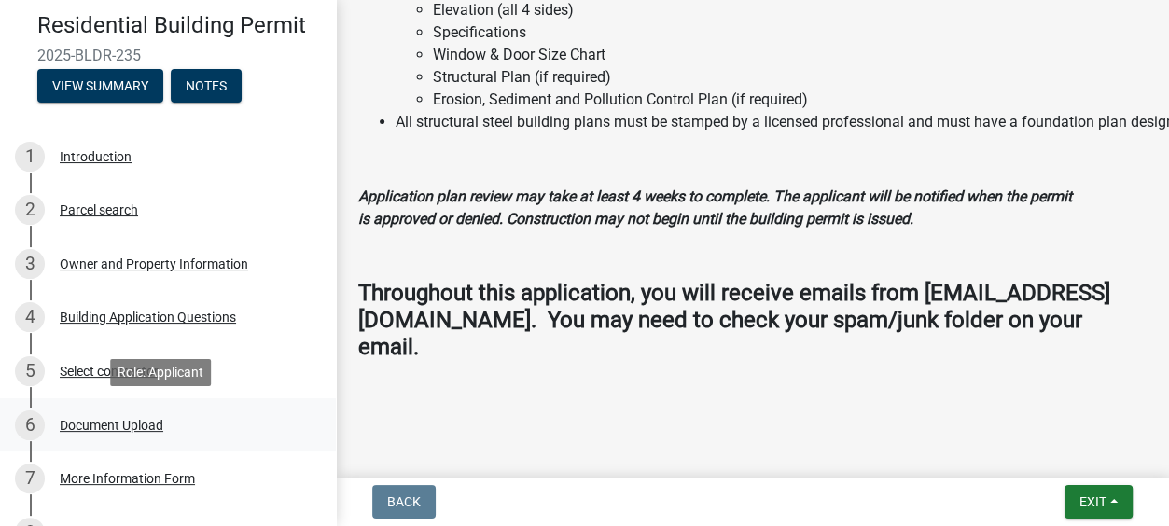
click at [95, 424] on div "Document Upload" at bounding box center [112, 425] width 104 height 13
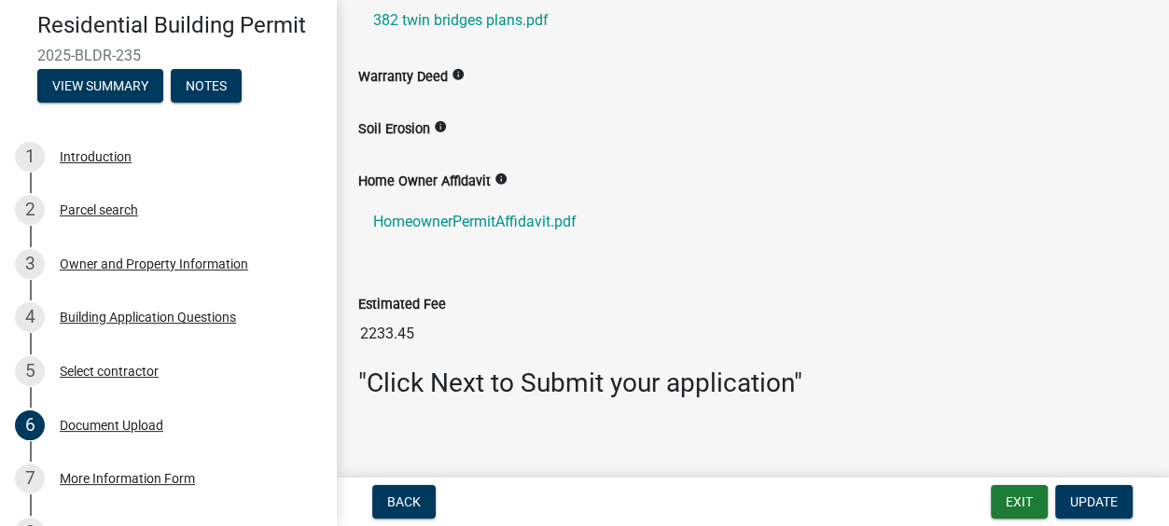
scroll to position [643, 0]
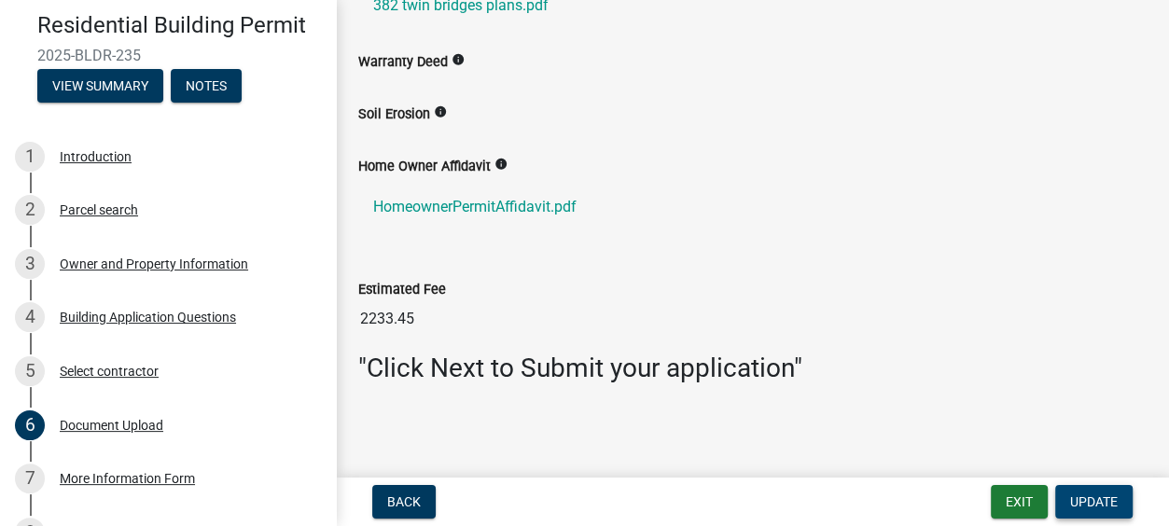
click at [1091, 497] on span "Update" at bounding box center [1094, 501] width 48 height 15
click at [1087, 505] on span "Update" at bounding box center [1094, 501] width 48 height 15
click at [1086, 498] on span "Update" at bounding box center [1094, 501] width 48 height 15
click at [1084, 501] on span "Update" at bounding box center [1094, 501] width 48 height 15
click at [1103, 497] on span "Update" at bounding box center [1094, 501] width 48 height 15
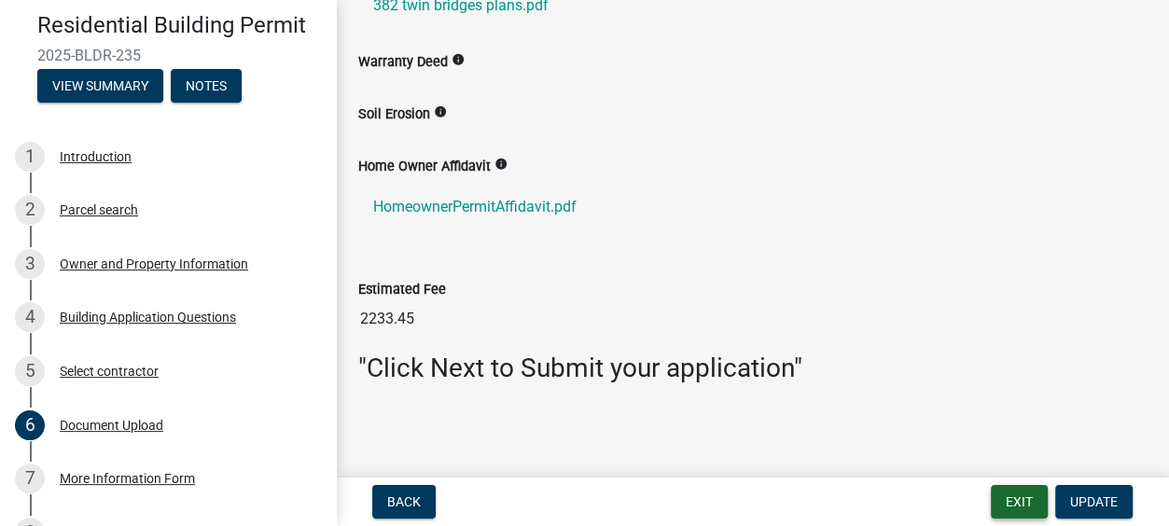
click at [1007, 499] on button "Exit" at bounding box center [1018, 502] width 57 height 34
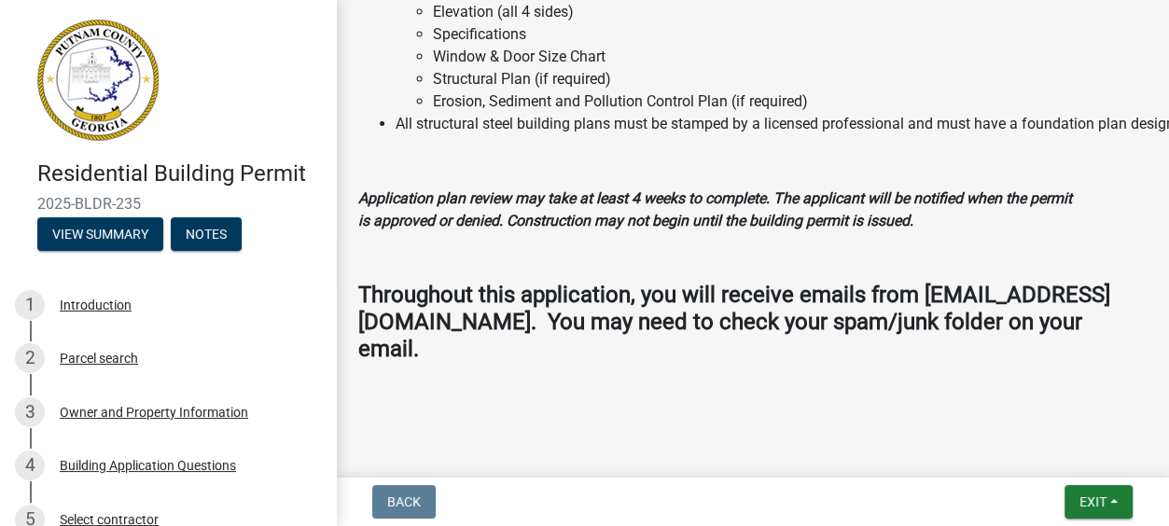
scroll to position [2248, 0]
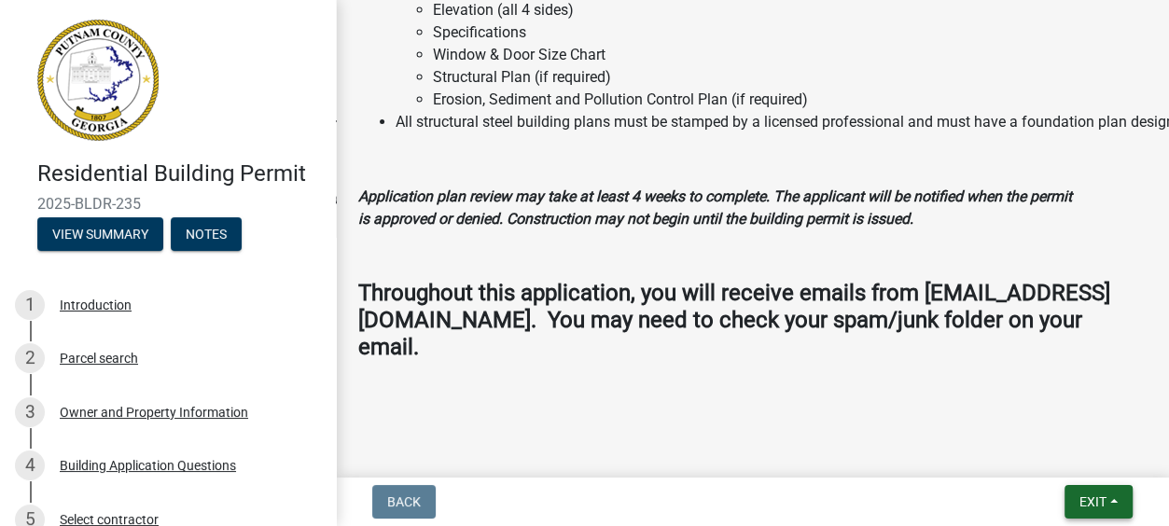
click at [1091, 496] on span "Exit" at bounding box center [1092, 501] width 27 height 15
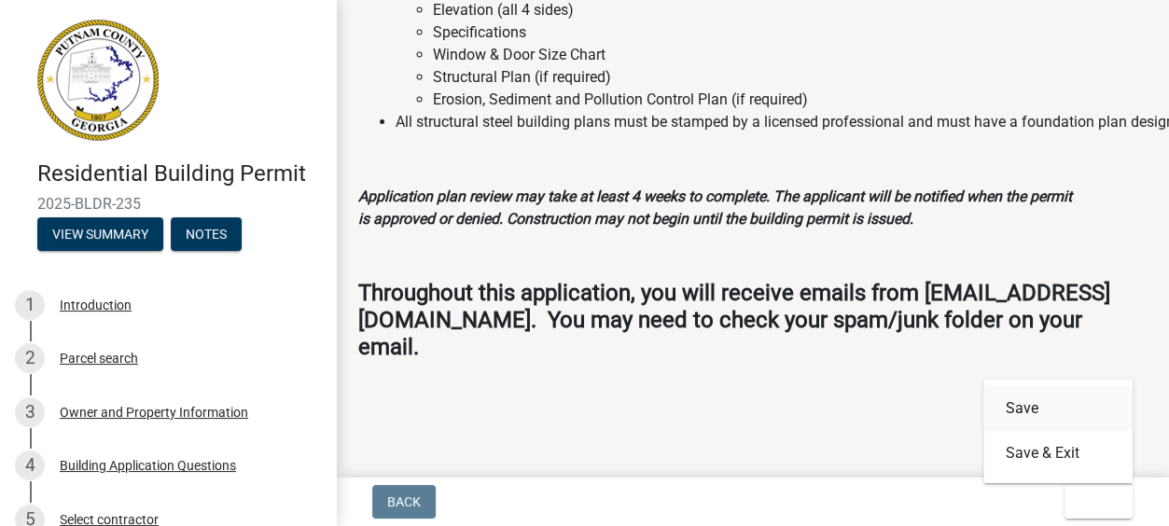
click at [1025, 405] on button "Save" at bounding box center [1057, 408] width 149 height 45
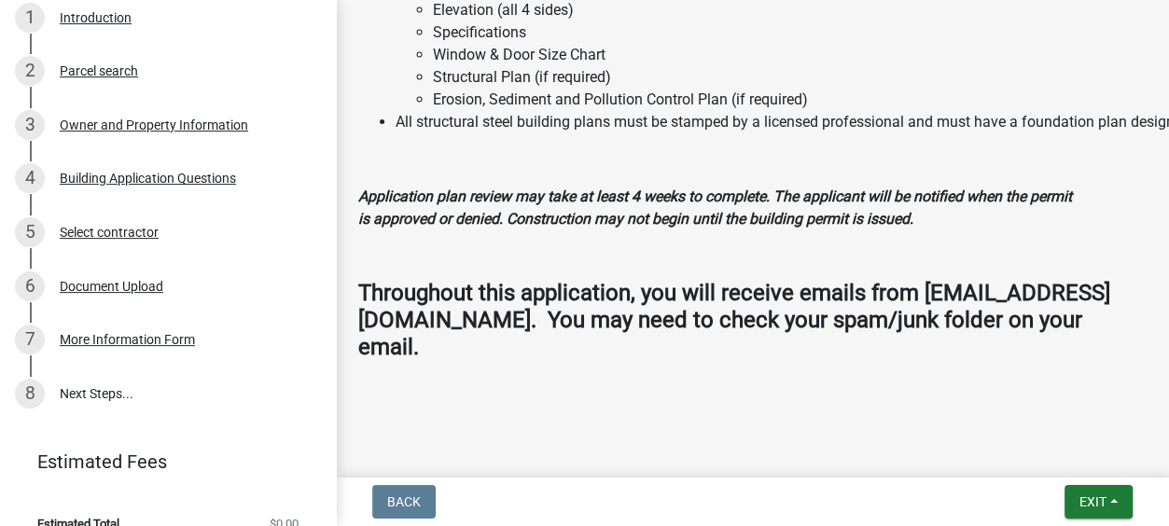
scroll to position [289, 0]
click at [90, 391] on link "8 Next Steps..." at bounding box center [168, 392] width 336 height 54
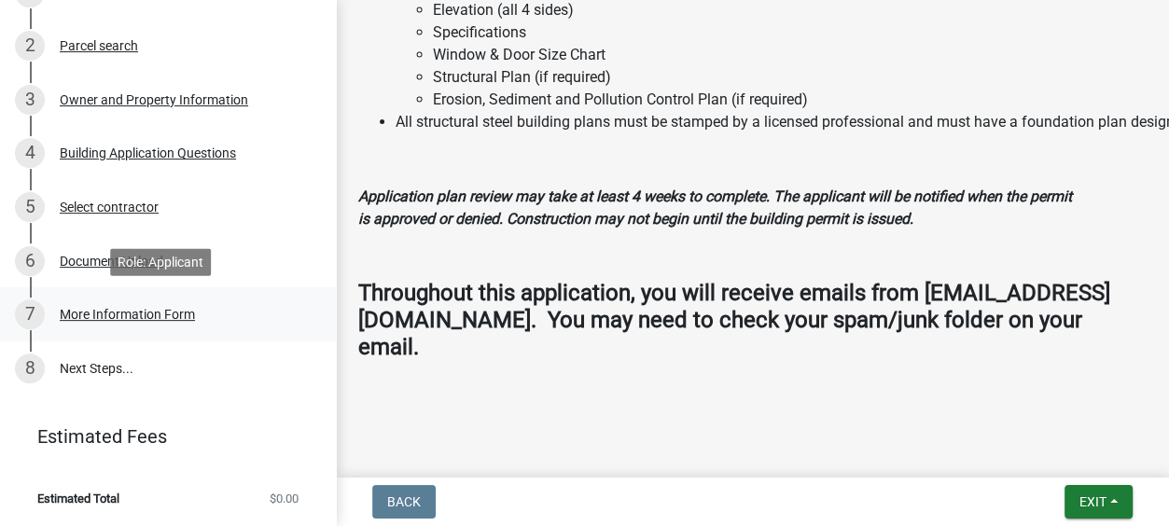
click at [124, 311] on div "More Information Form" at bounding box center [127, 314] width 135 height 13
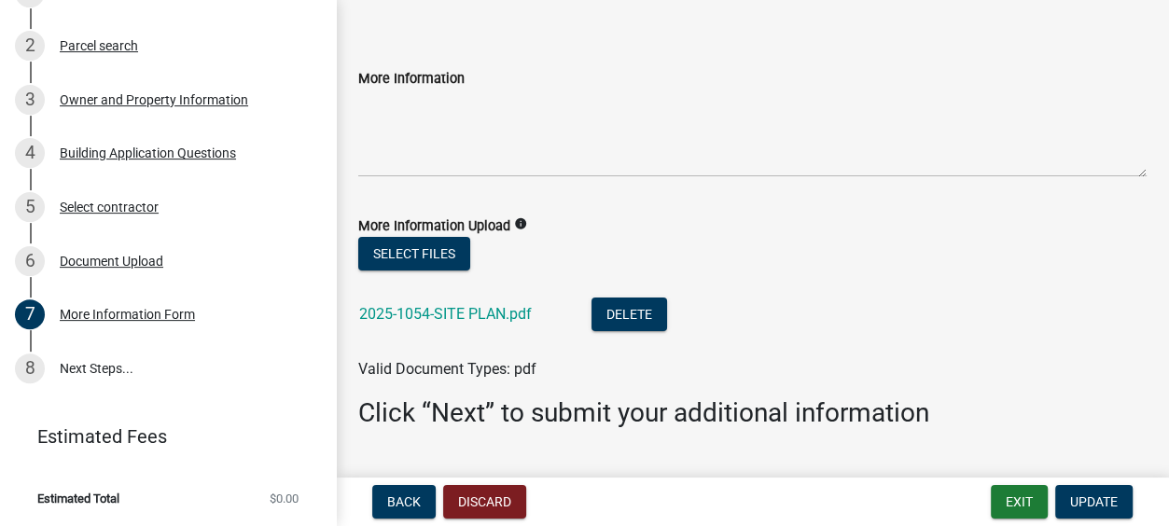
scroll to position [109, 0]
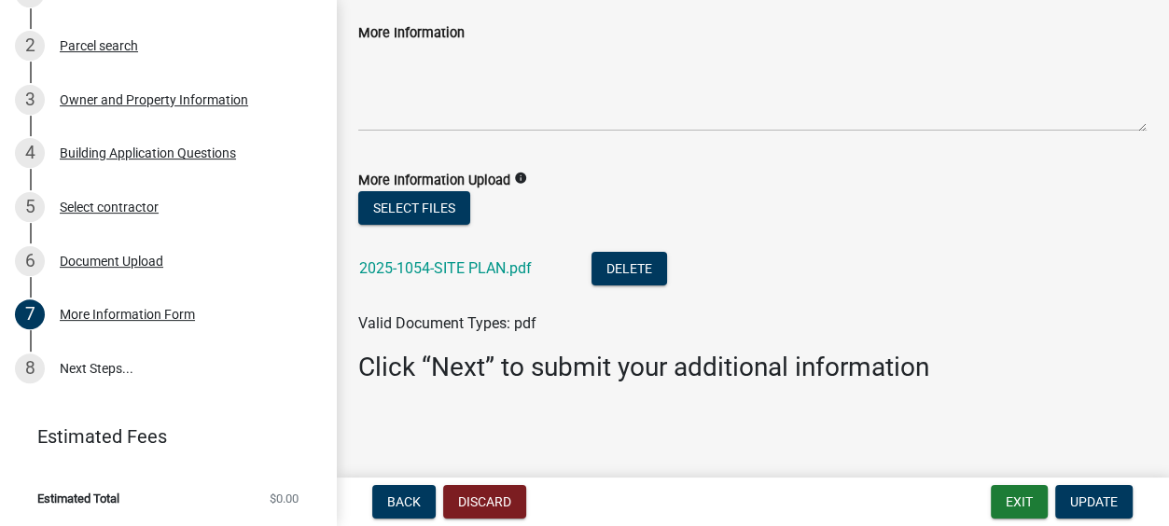
click at [1009, 289] on li "2025-1054-SITE PLAN.pdf Delete" at bounding box center [752, 271] width 788 height 68
click at [1086, 496] on span "Update" at bounding box center [1094, 501] width 48 height 15
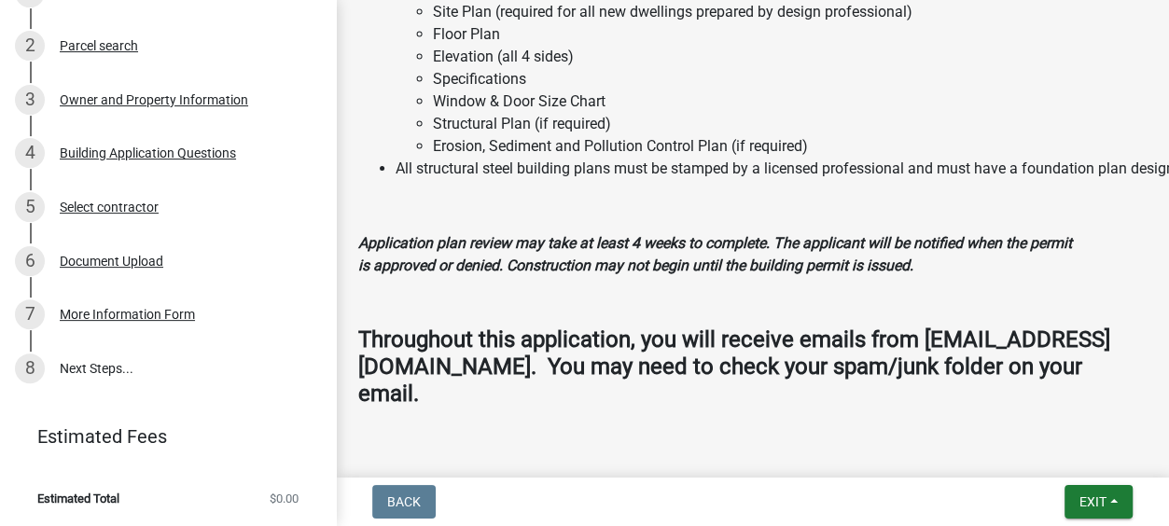
scroll to position [2248, 0]
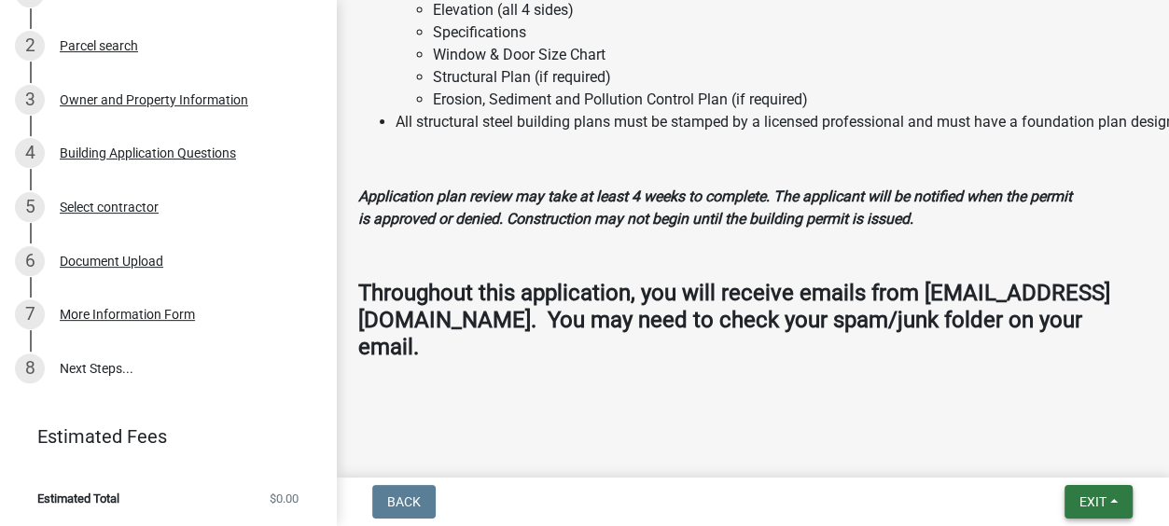
click at [1091, 504] on span "Exit" at bounding box center [1092, 501] width 27 height 15
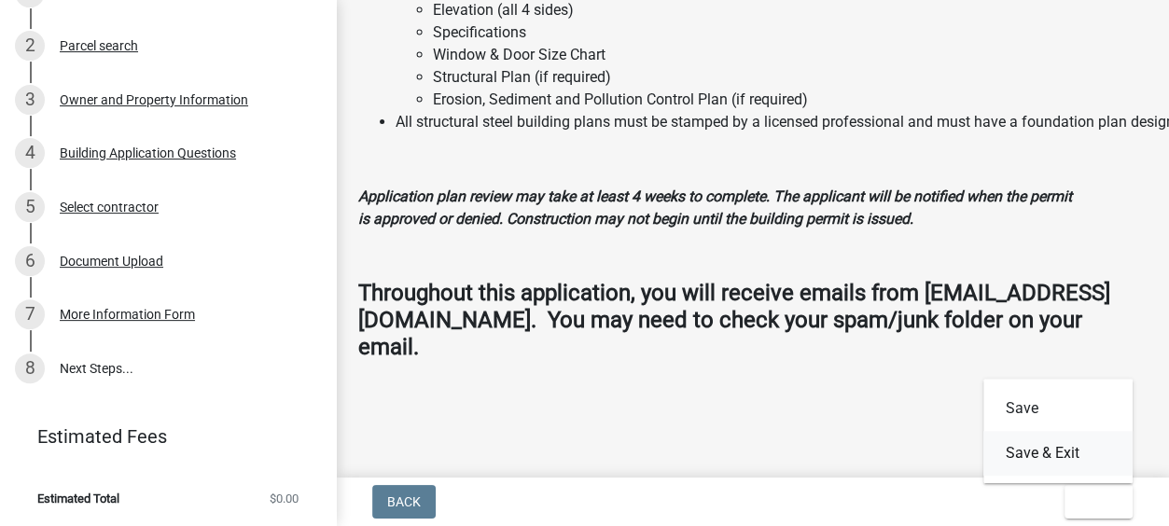
click at [1028, 453] on button "Save & Exit" at bounding box center [1057, 453] width 149 height 45
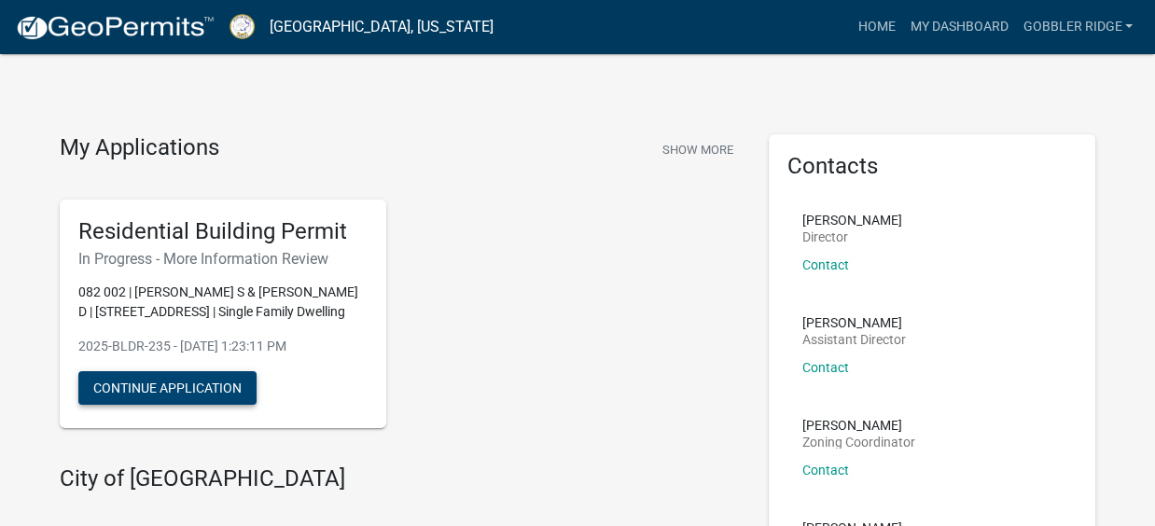
click at [155, 383] on button "Continue Application" at bounding box center [167, 388] width 178 height 34
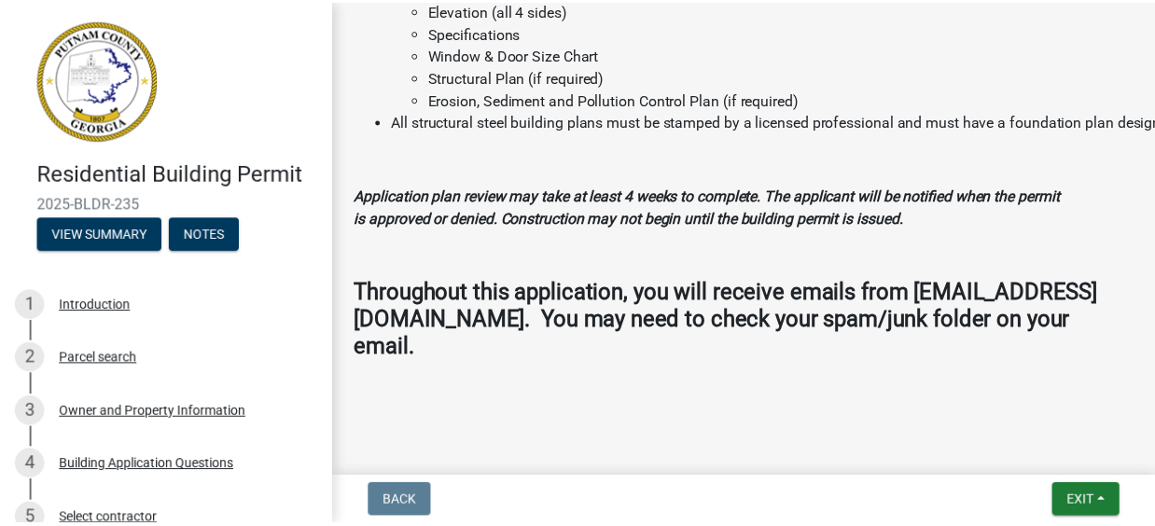
scroll to position [2248, 0]
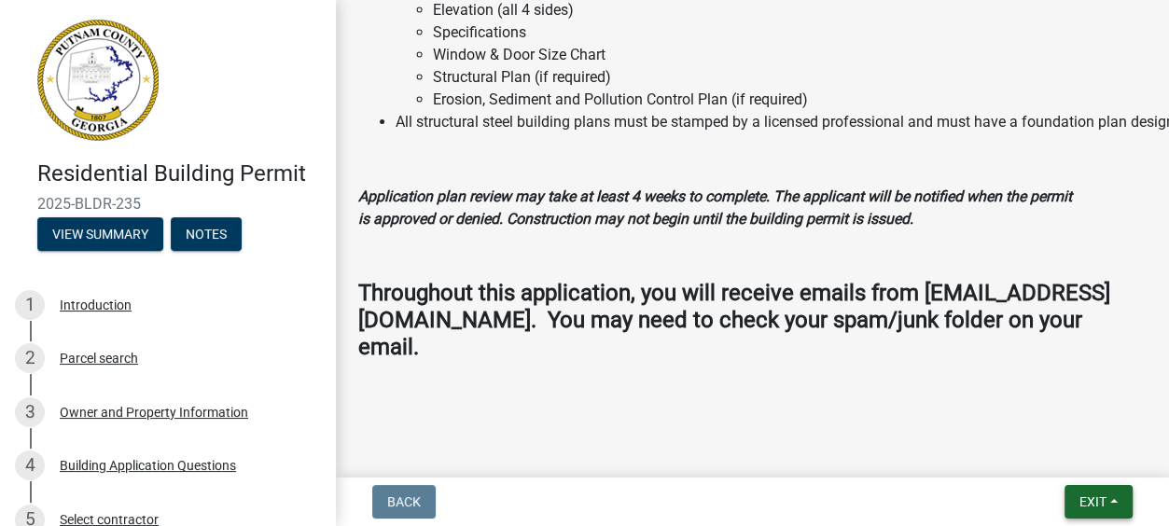
click at [1091, 497] on span "Exit" at bounding box center [1092, 501] width 27 height 15
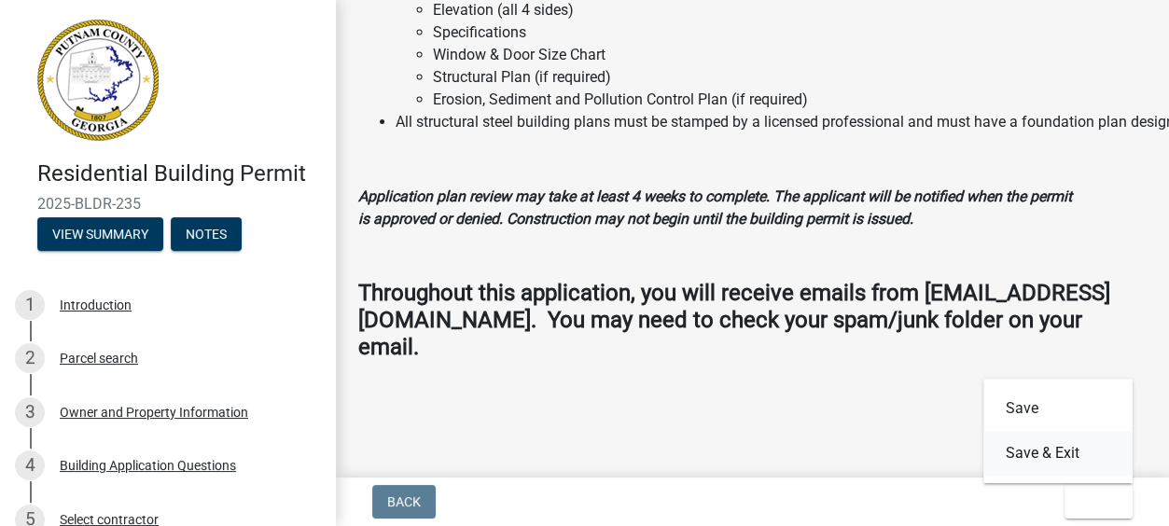
click at [1025, 450] on button "Save & Exit" at bounding box center [1057, 453] width 149 height 45
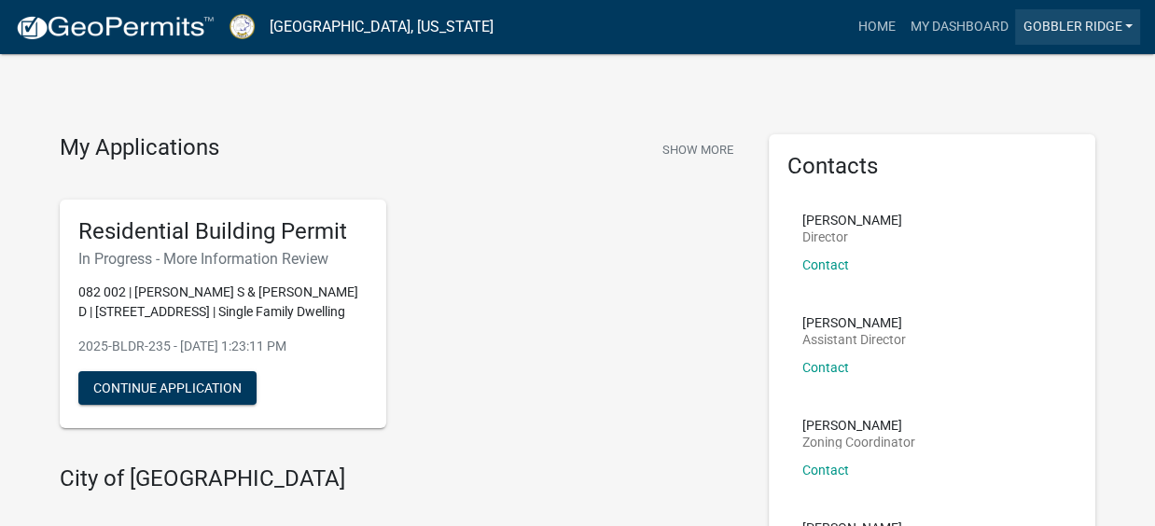
click at [1059, 21] on link "Gobbler Ridge" at bounding box center [1077, 26] width 125 height 35
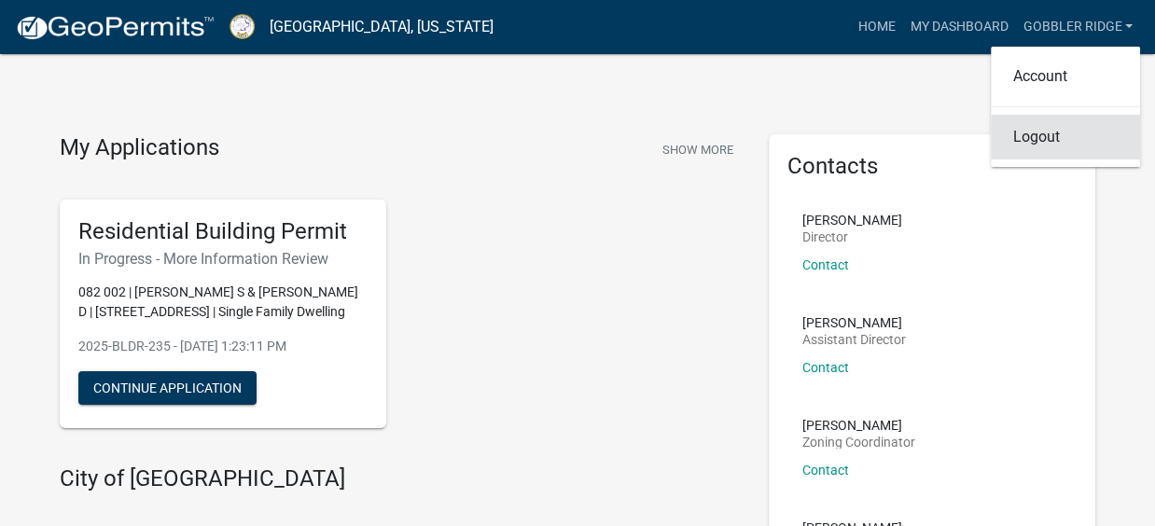
click at [1035, 142] on link "Logout" at bounding box center [1064, 137] width 149 height 45
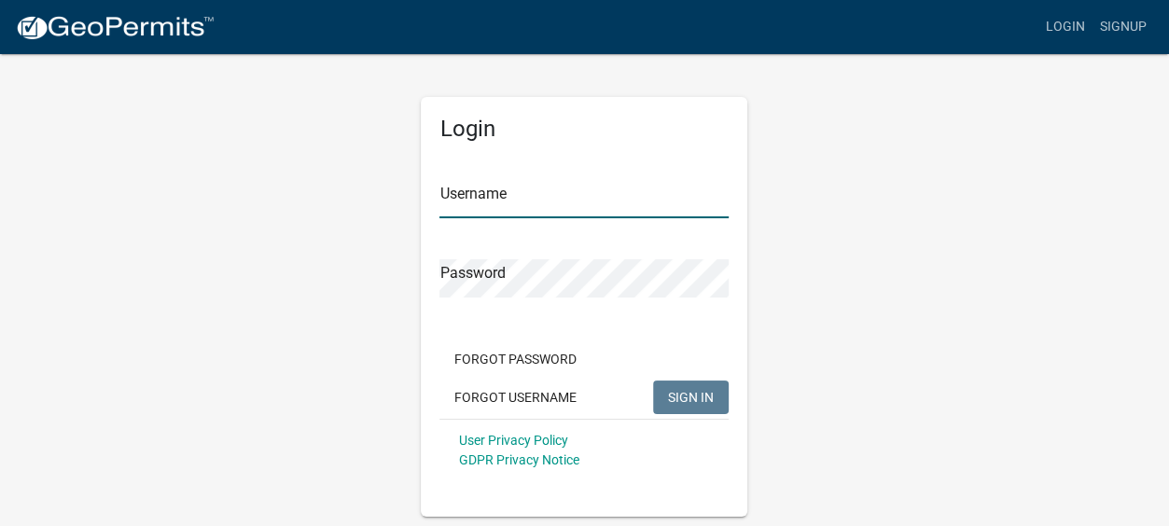
type input "Gobbler Ridge"
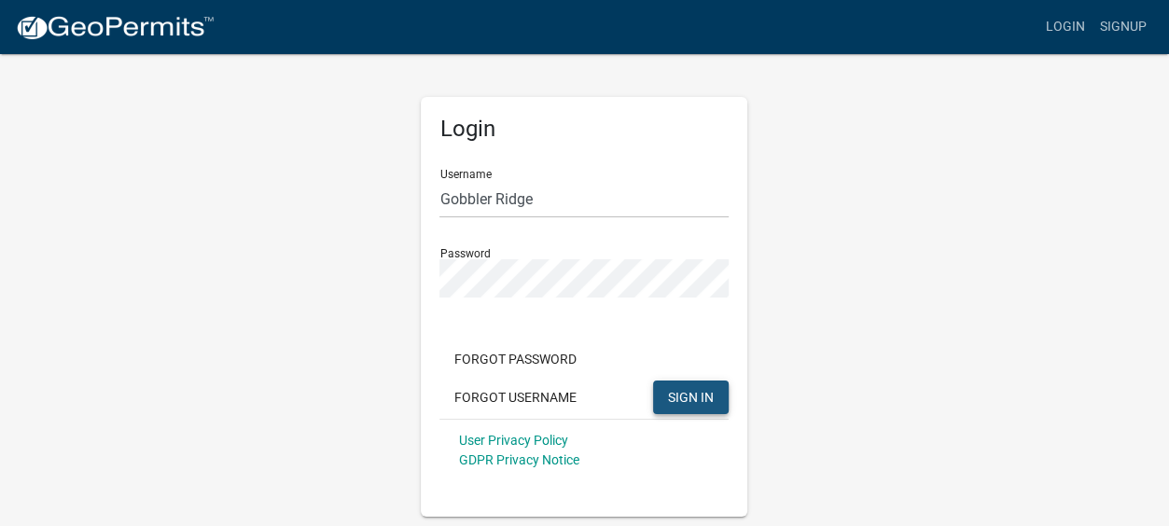
click at [672, 386] on button "SIGN IN" at bounding box center [691, 397] width 76 height 34
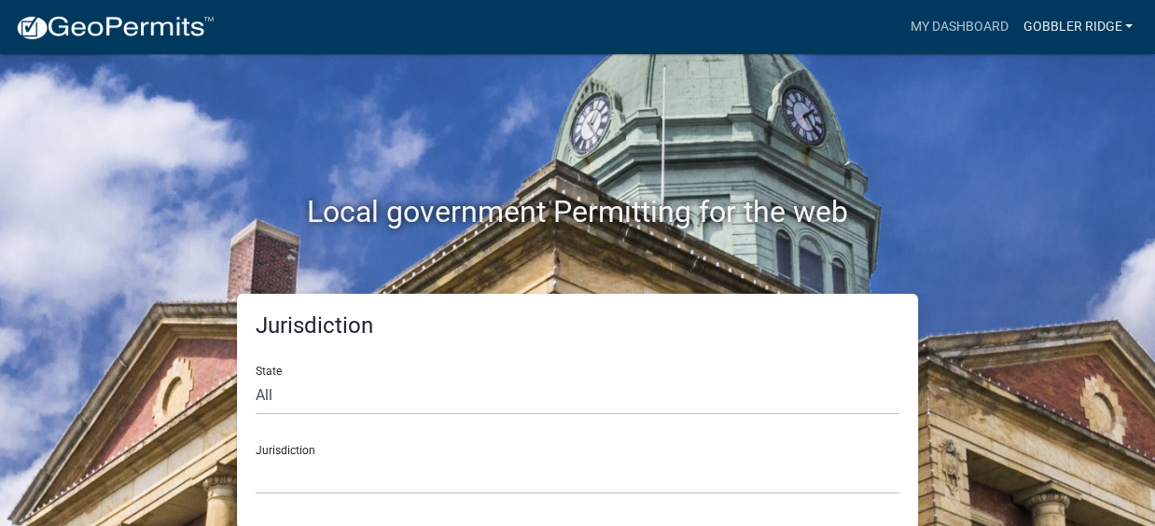
click at [1072, 29] on link "Gobbler Ridge" at bounding box center [1077, 26] width 125 height 35
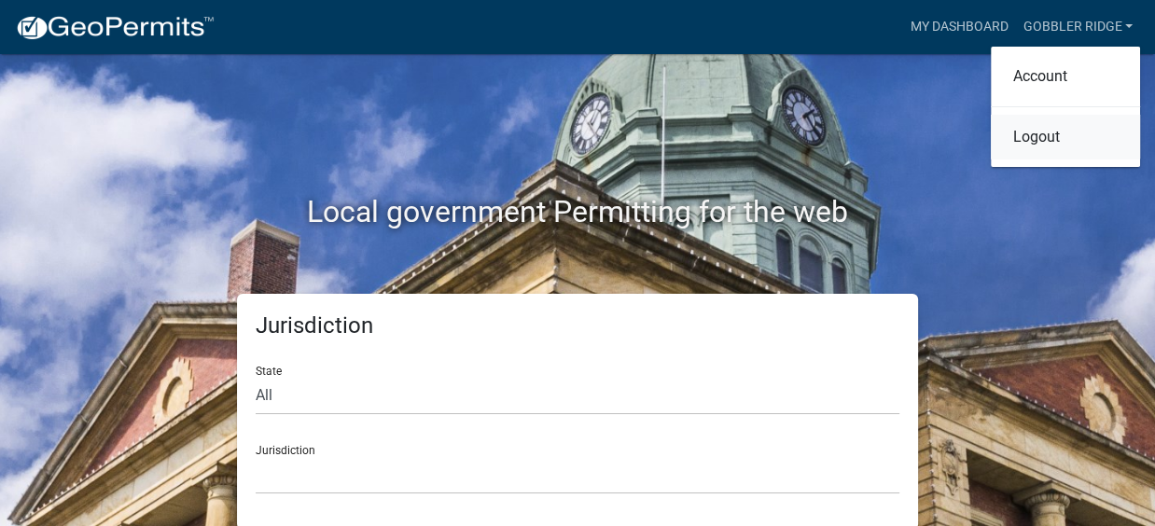
click at [1053, 138] on link "Logout" at bounding box center [1064, 137] width 149 height 45
